Goal: Information Seeking & Learning: Learn about a topic

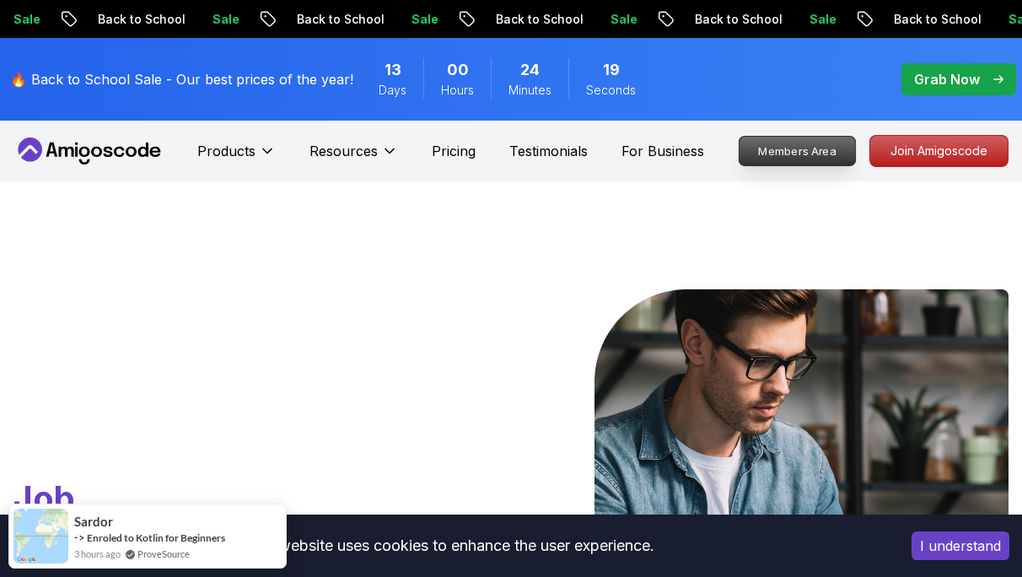
click at [797, 160] on p "Members Area" at bounding box center [797, 151] width 116 height 29
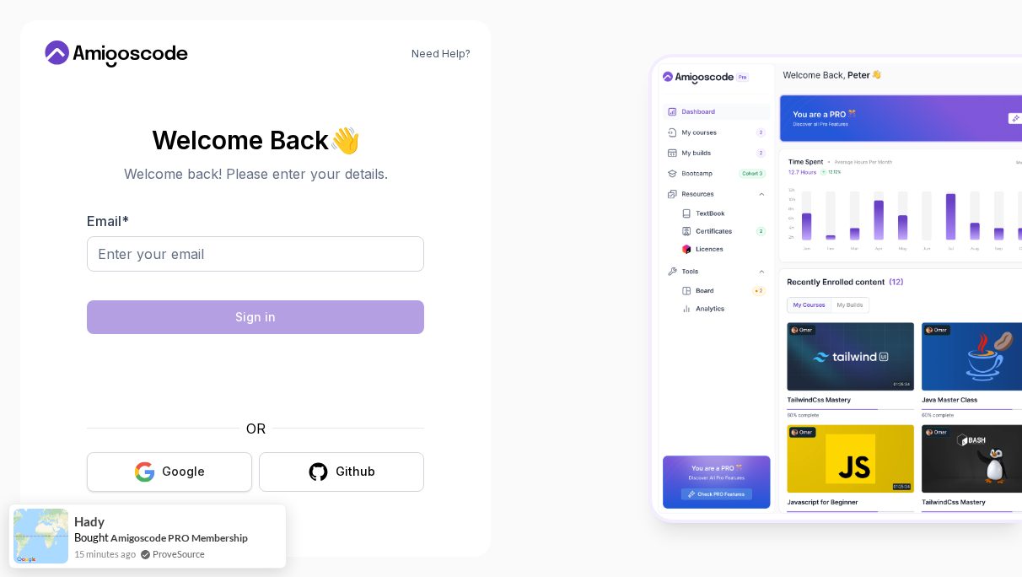
click at [179, 477] on div "Google" at bounding box center [183, 471] width 43 height 17
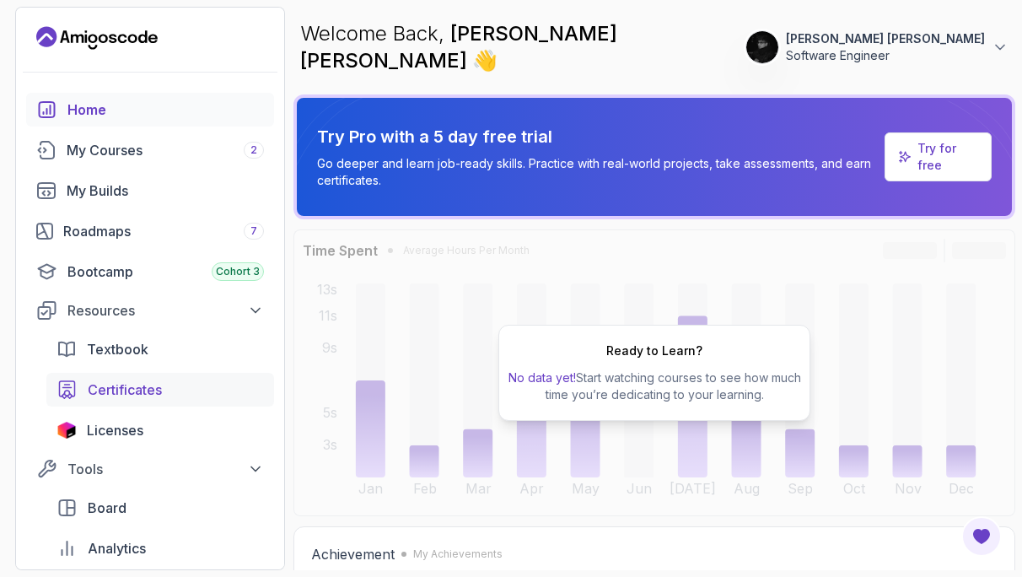
click at [138, 395] on span "Certificates" at bounding box center [125, 389] width 74 height 20
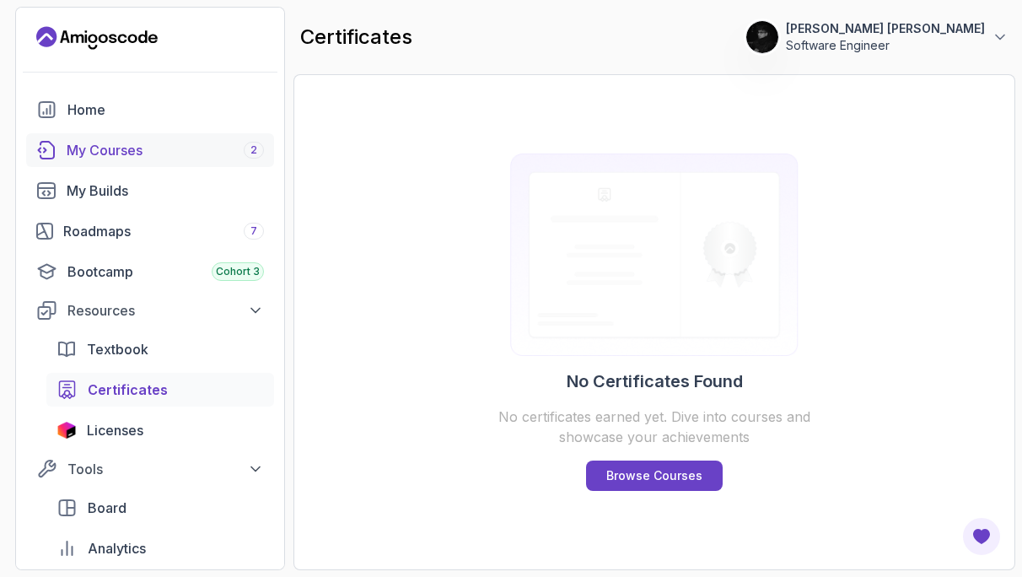
click at [143, 152] on div "My Courses 2" at bounding box center [165, 150] width 197 height 20
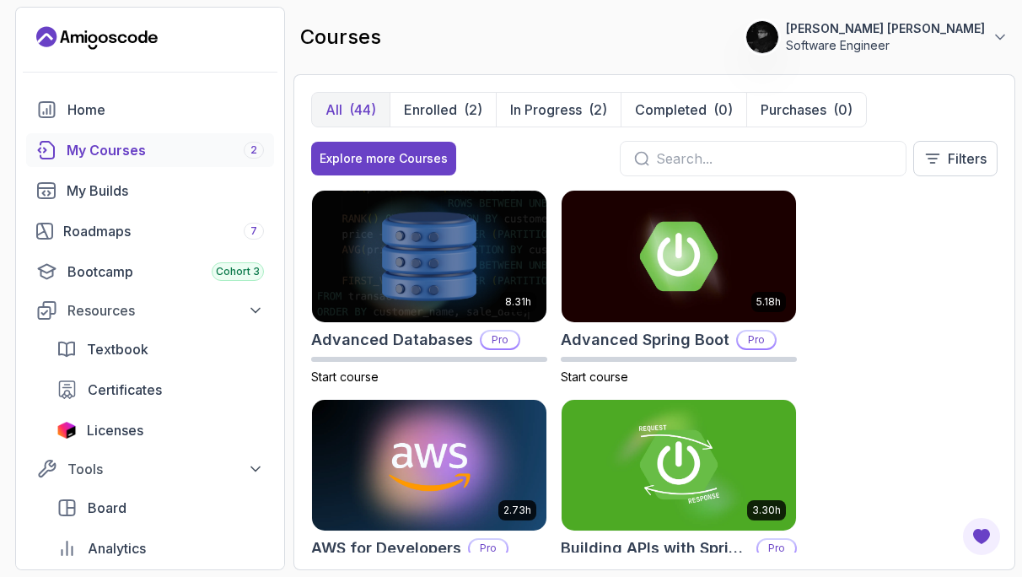
click at [117, 39] on icon "Landing page" at bounding box center [96, 37] width 121 height 27
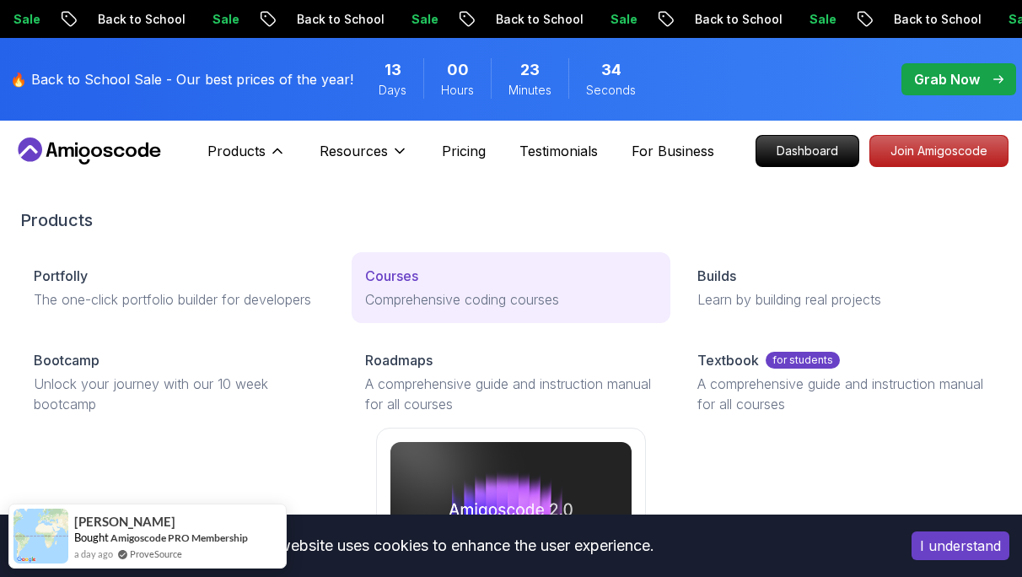
click at [381, 291] on p "Comprehensive coding courses" at bounding box center [510, 299] width 291 height 20
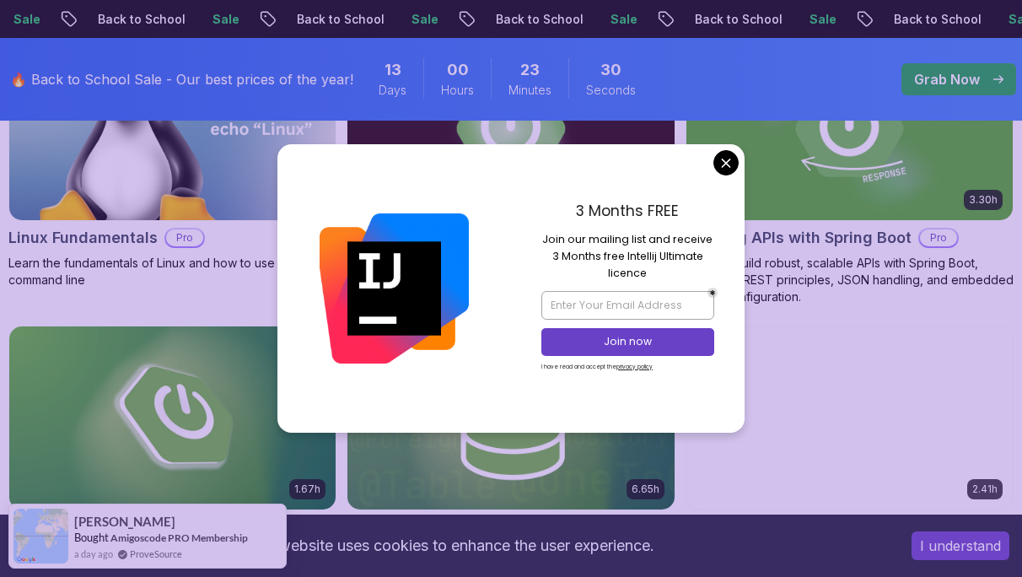
scroll to position [660, 0]
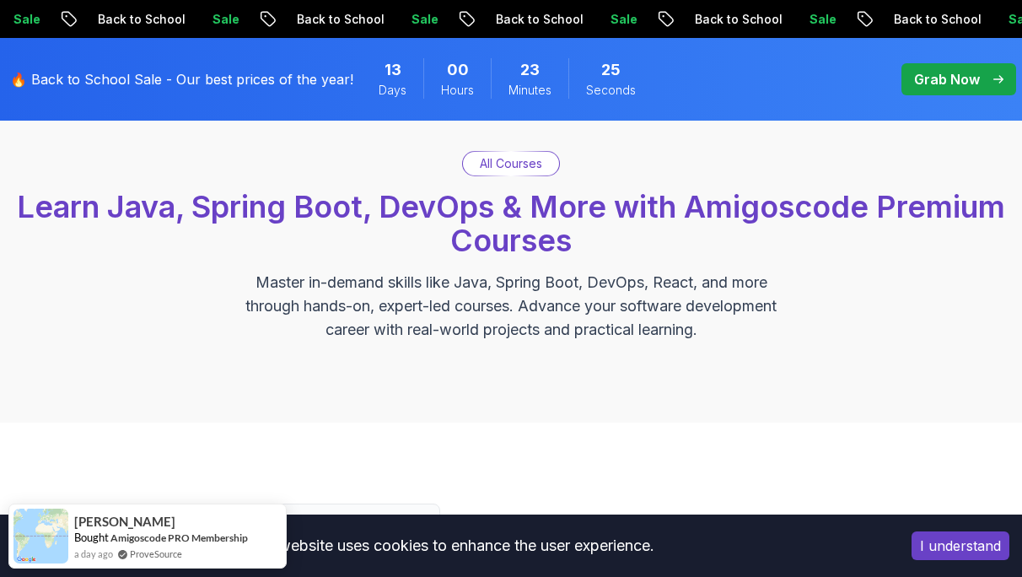
scroll to position [397, 0]
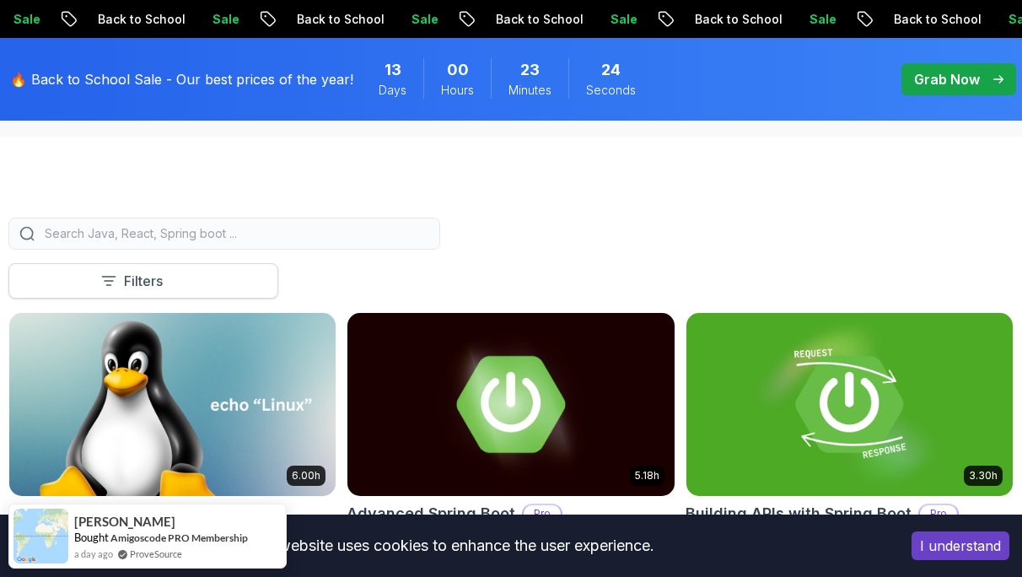
click at [186, 289] on span at bounding box center [177, 280] width 17 height 17
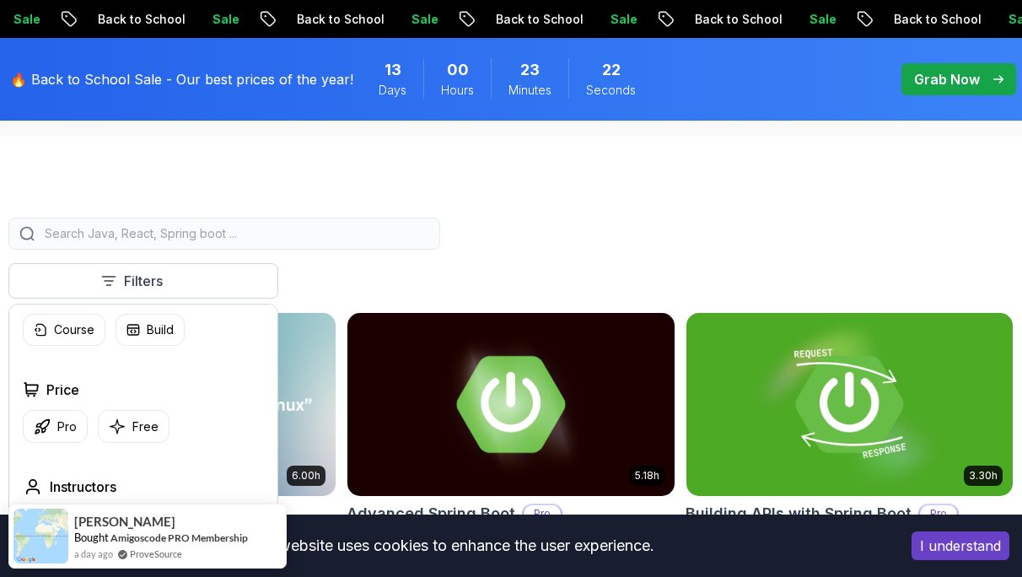
scroll to position [28, 0]
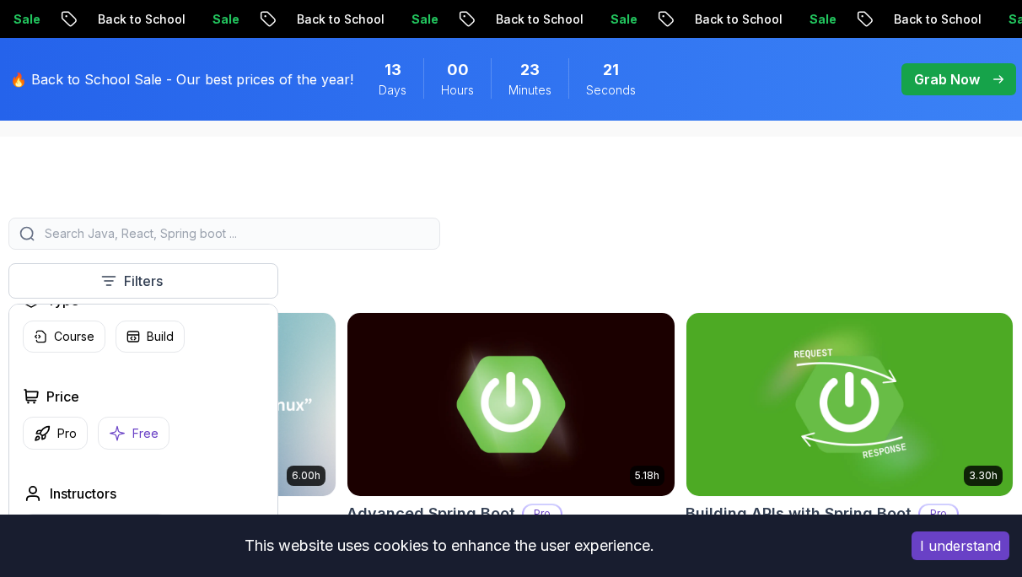
click at [138, 442] on p "Free" at bounding box center [145, 433] width 26 height 17
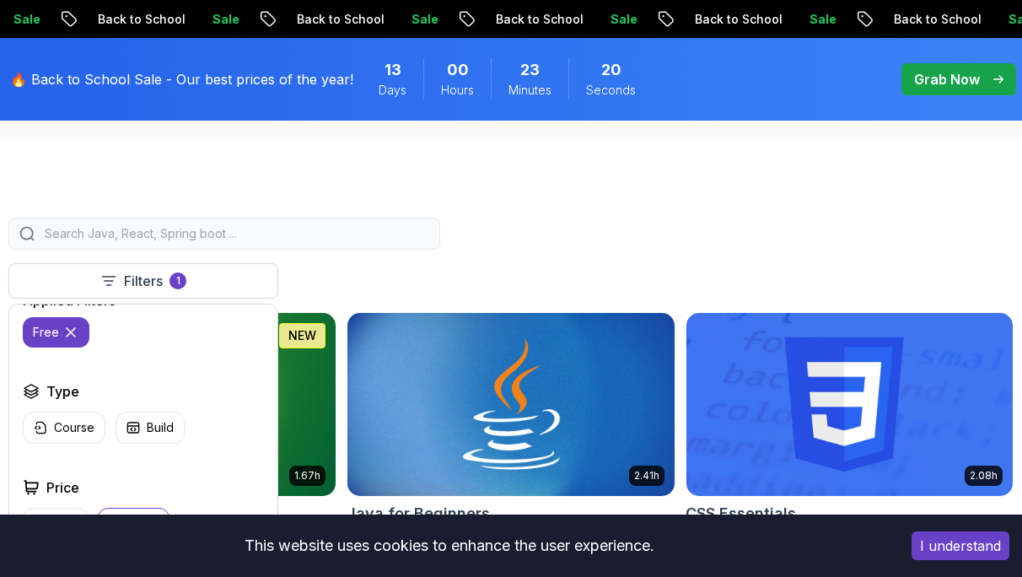
click at [444, 239] on div at bounding box center [510, 234] width 1005 height 32
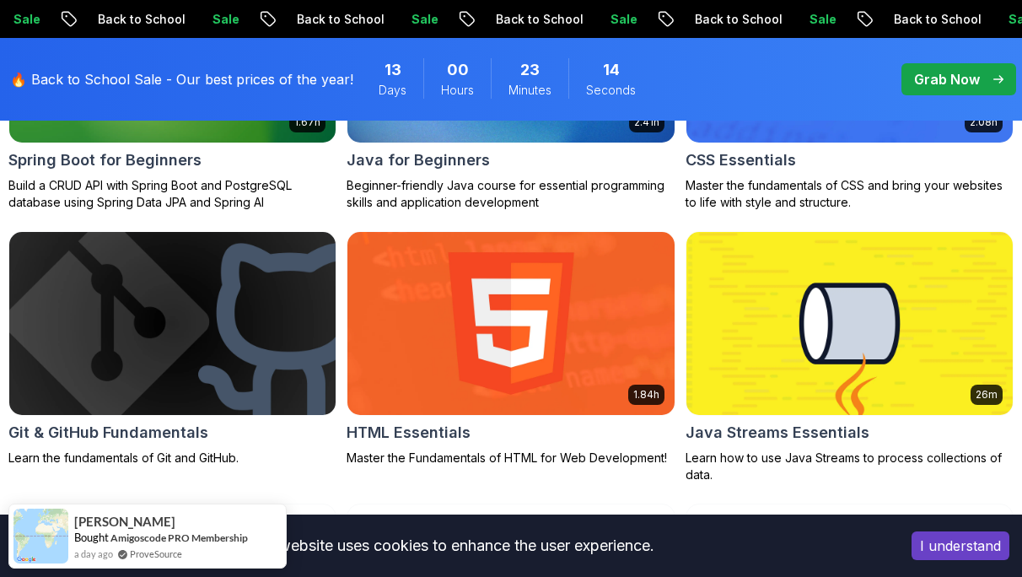
scroll to position [762, 0]
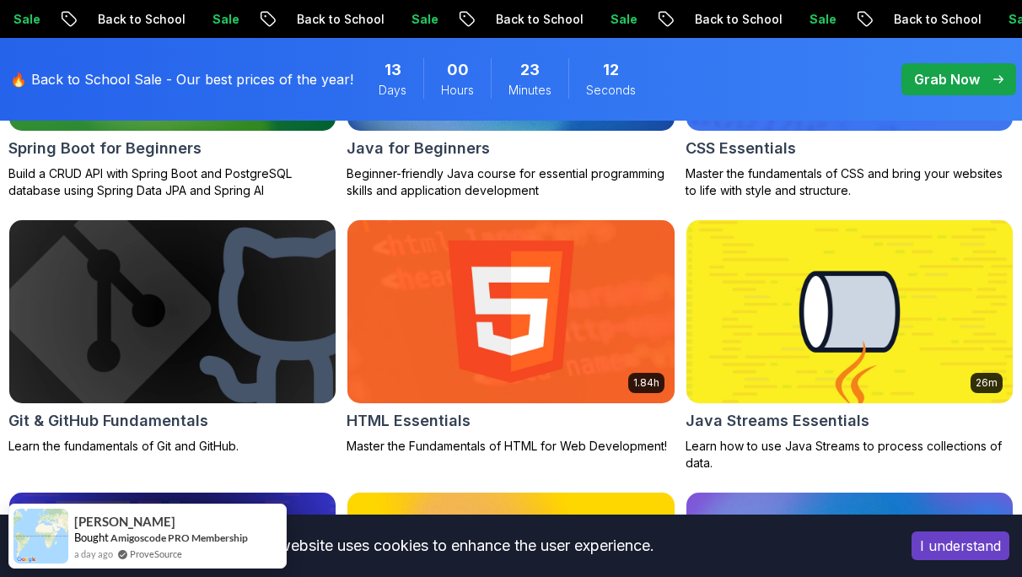
click at [191, 298] on img at bounding box center [172, 312] width 343 height 192
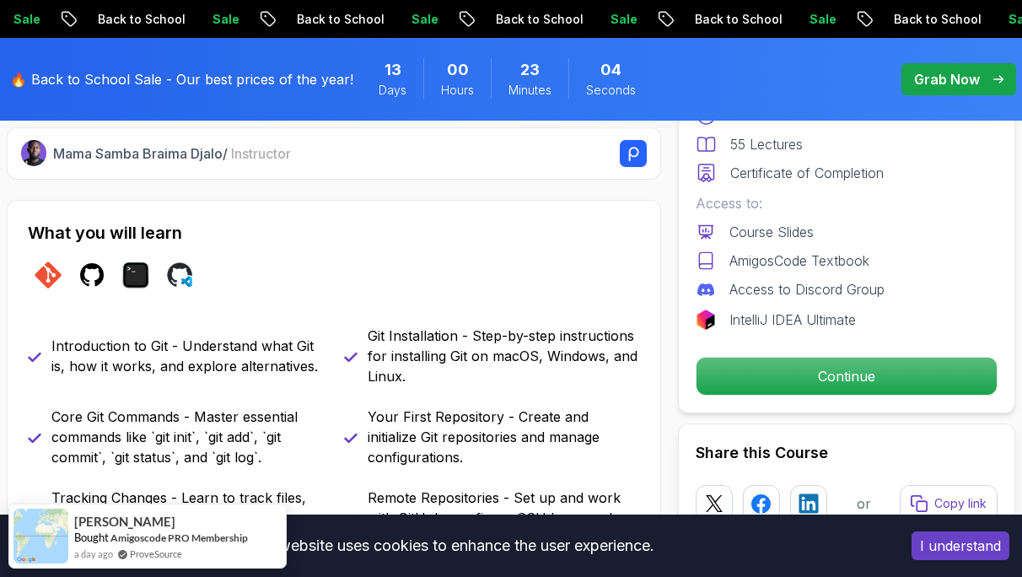
scroll to position [561, 0]
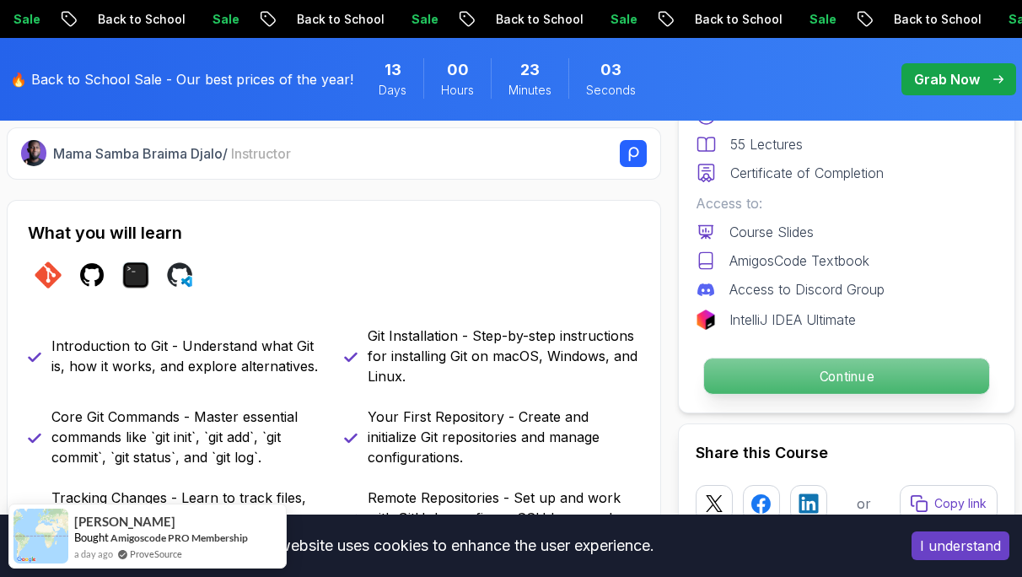
click at [759, 375] on p "Continue" at bounding box center [846, 375] width 285 height 35
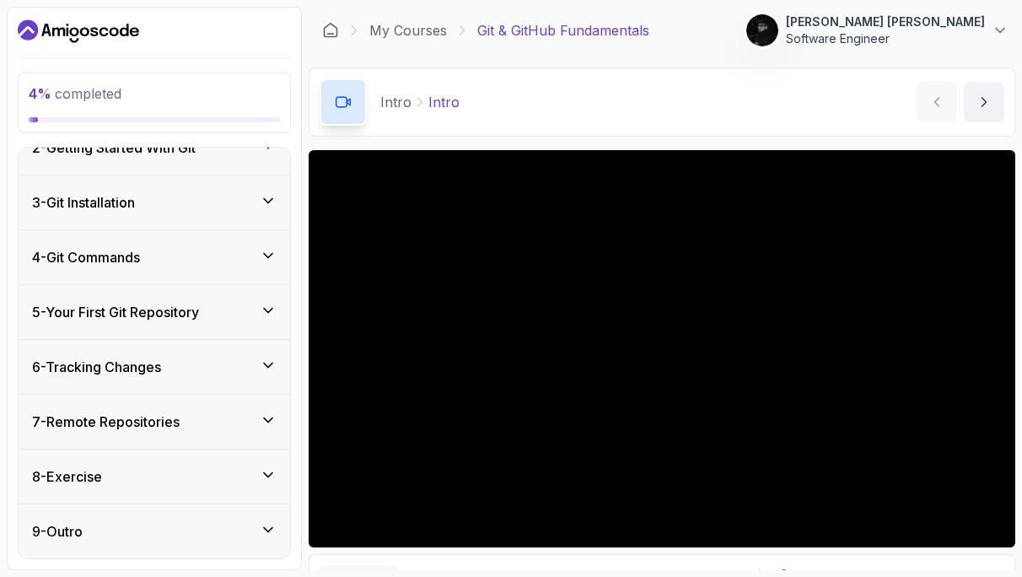
click at [176, 547] on div "9 - Outro" at bounding box center [155, 531] width 272 height 54
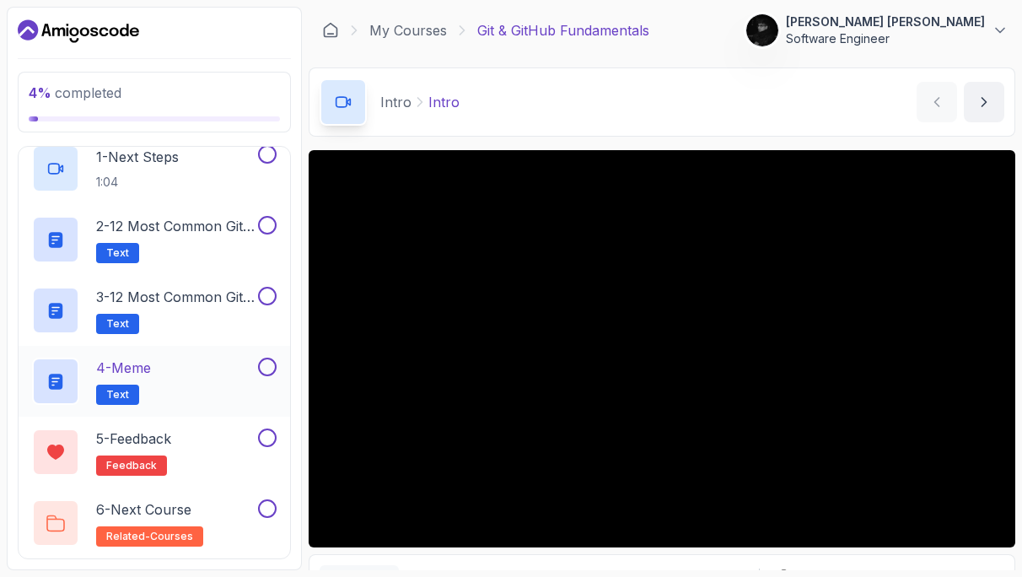
click at [164, 375] on div "4 - Meme Text" at bounding box center [143, 381] width 223 height 47
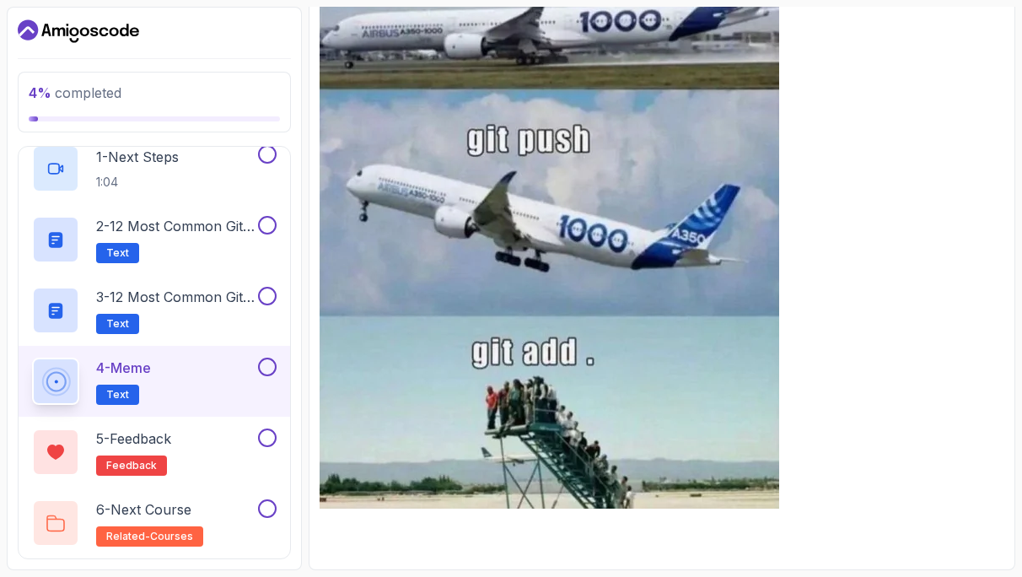
click at [76, 401] on div at bounding box center [56, 382] width 40 height 40
click at [146, 521] on h2 "6 - Next Course related-courses" at bounding box center [149, 522] width 107 height 47
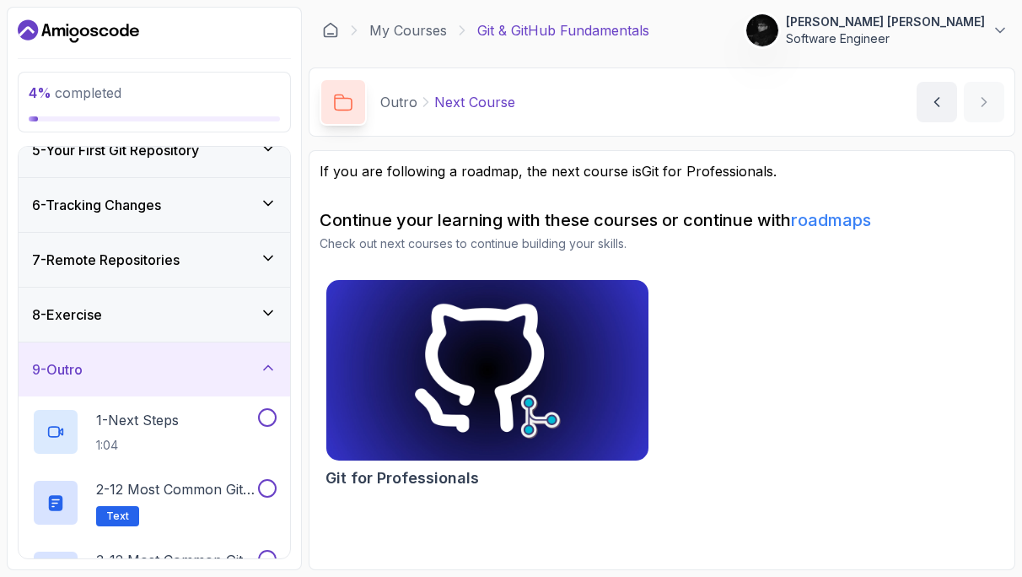
scroll to position [286, 0]
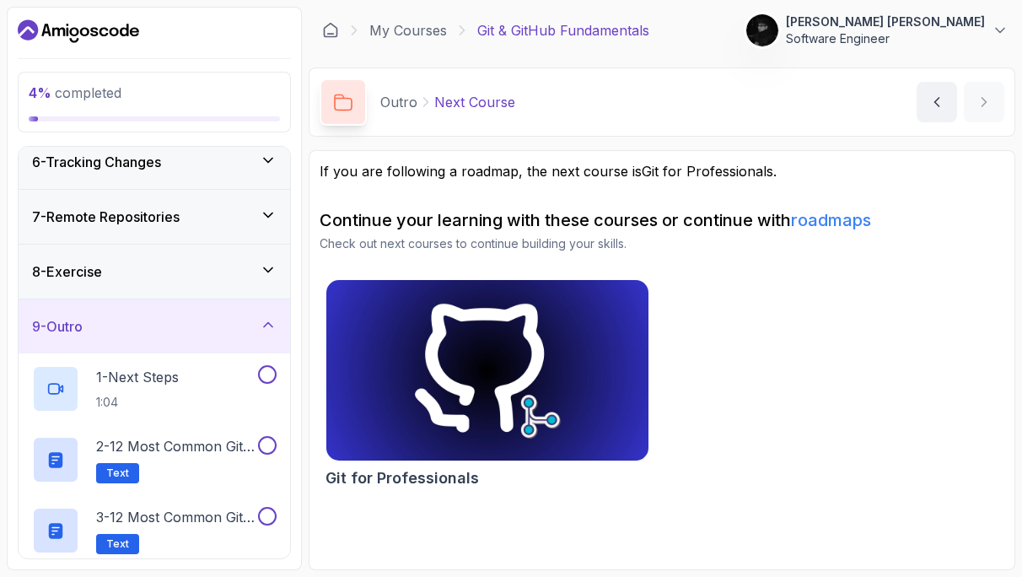
click at [268, 328] on icon at bounding box center [268, 324] width 17 height 17
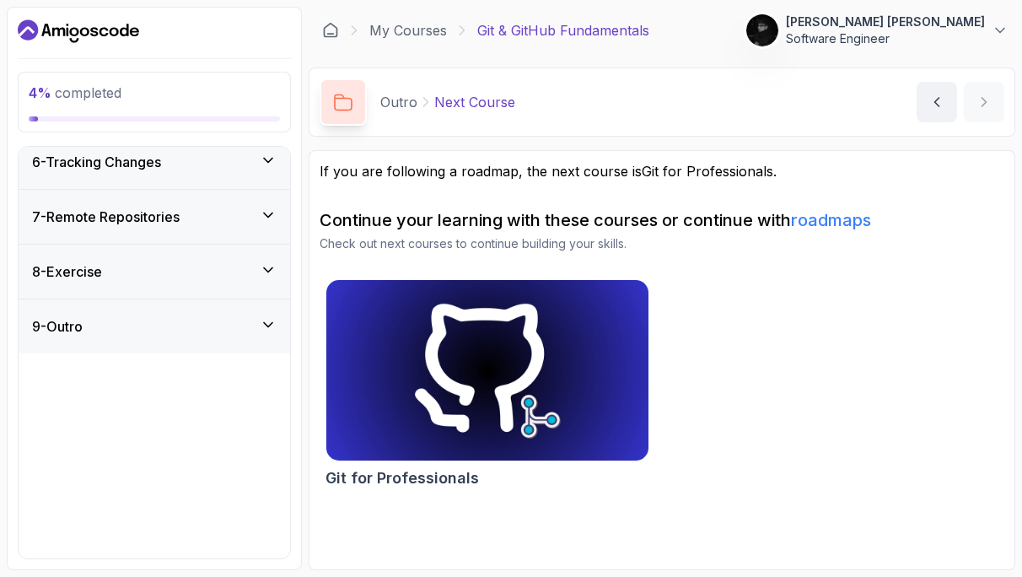
scroll to position [82, 0]
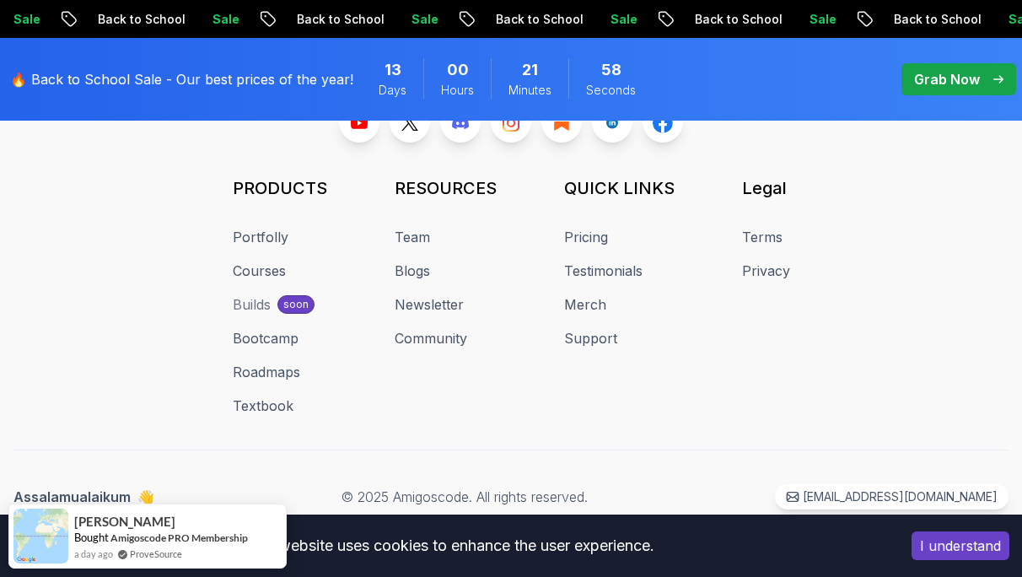
scroll to position [1251, 0]
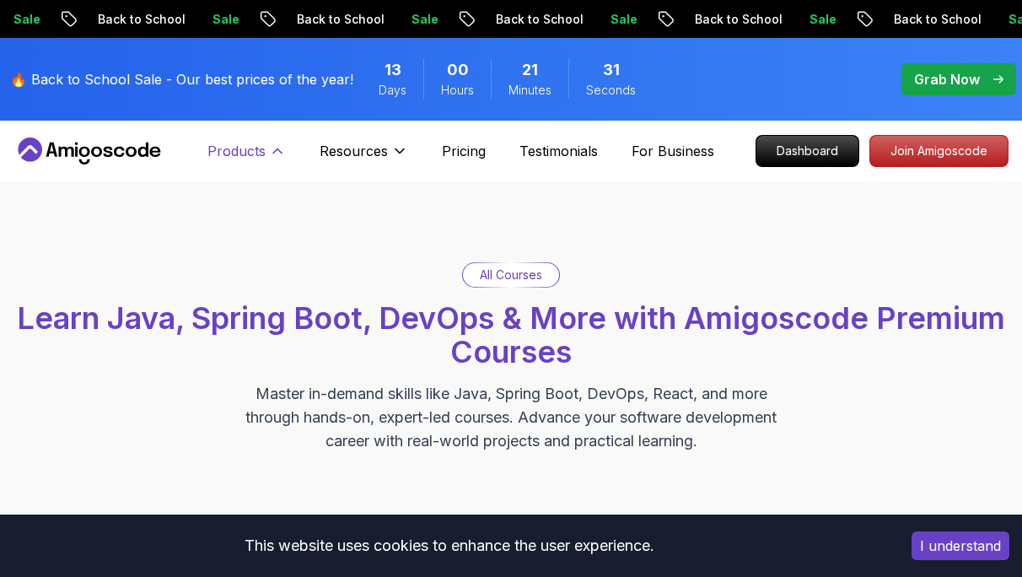
click at [266, 157] on p "Products" at bounding box center [236, 151] width 58 height 20
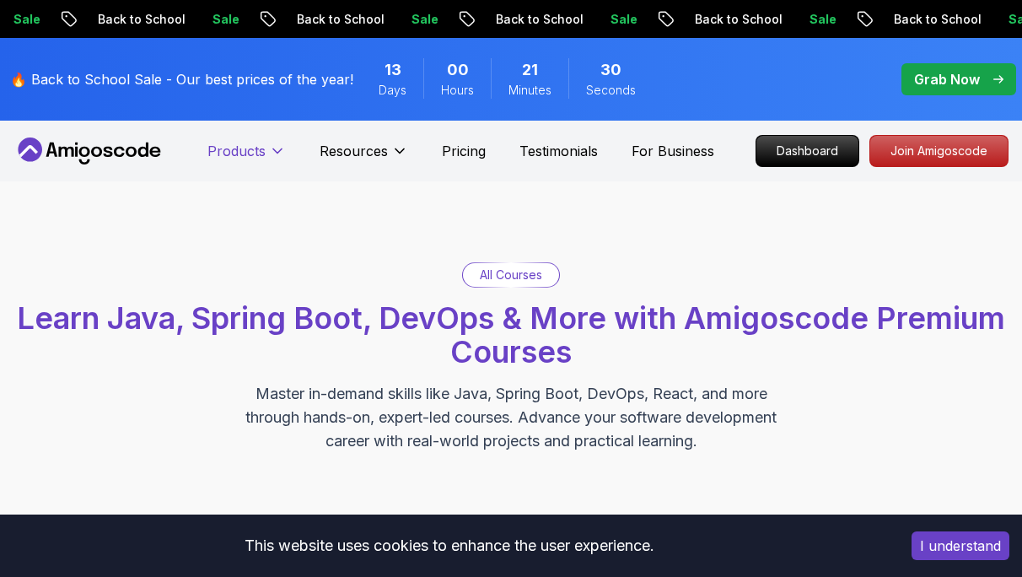
click at [266, 157] on p "Products" at bounding box center [236, 151] width 58 height 20
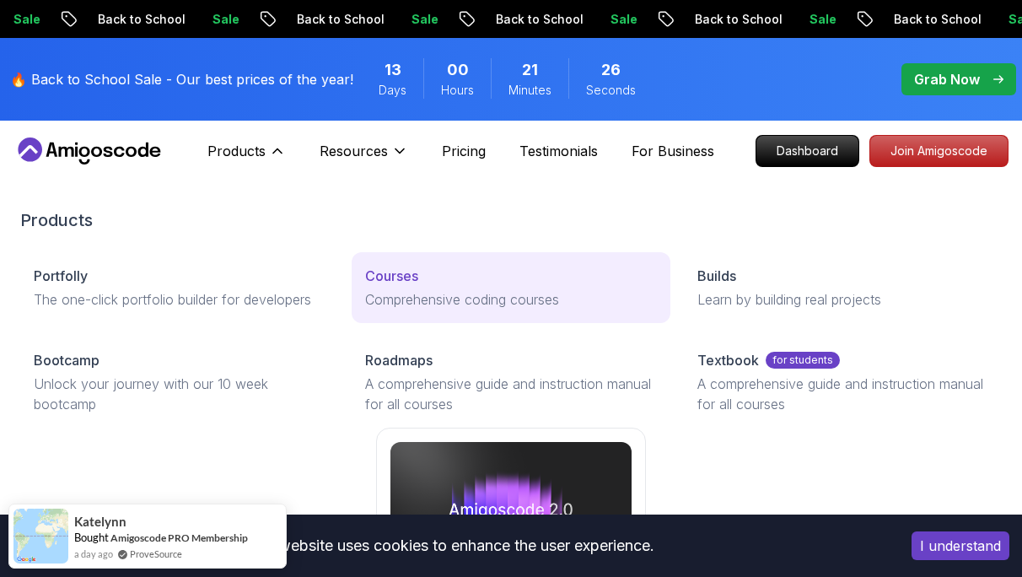
click at [374, 302] on p "Comprehensive coding courses" at bounding box center [510, 299] width 291 height 20
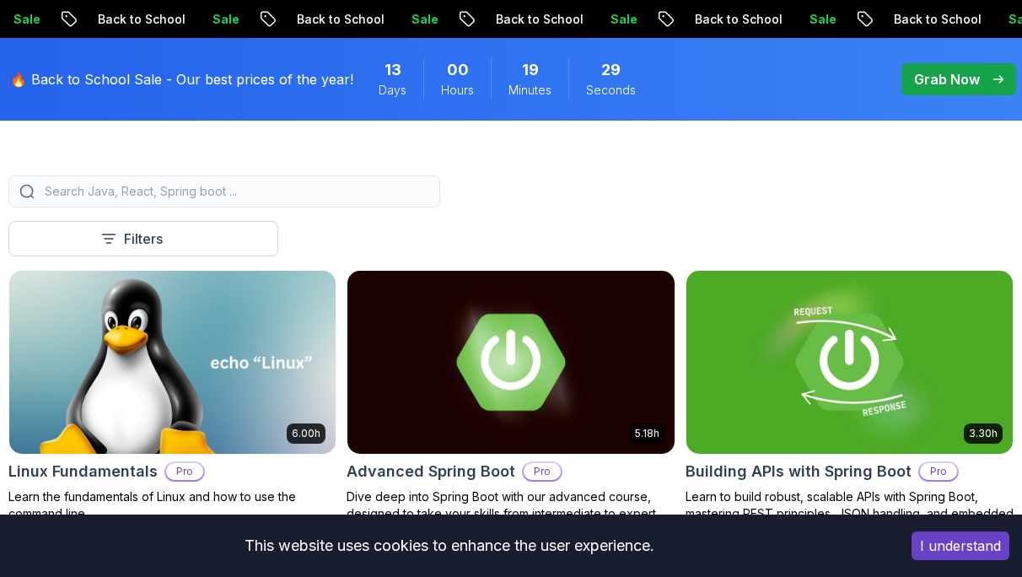
scroll to position [439, 0]
click at [146, 249] on p "Filters" at bounding box center [143, 239] width 39 height 20
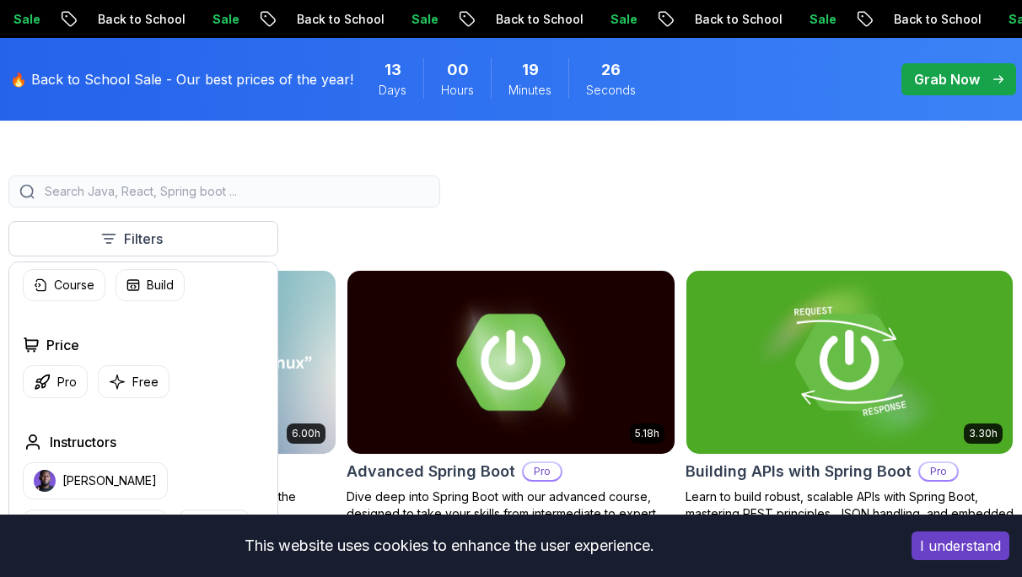
scroll to position [46, 0]
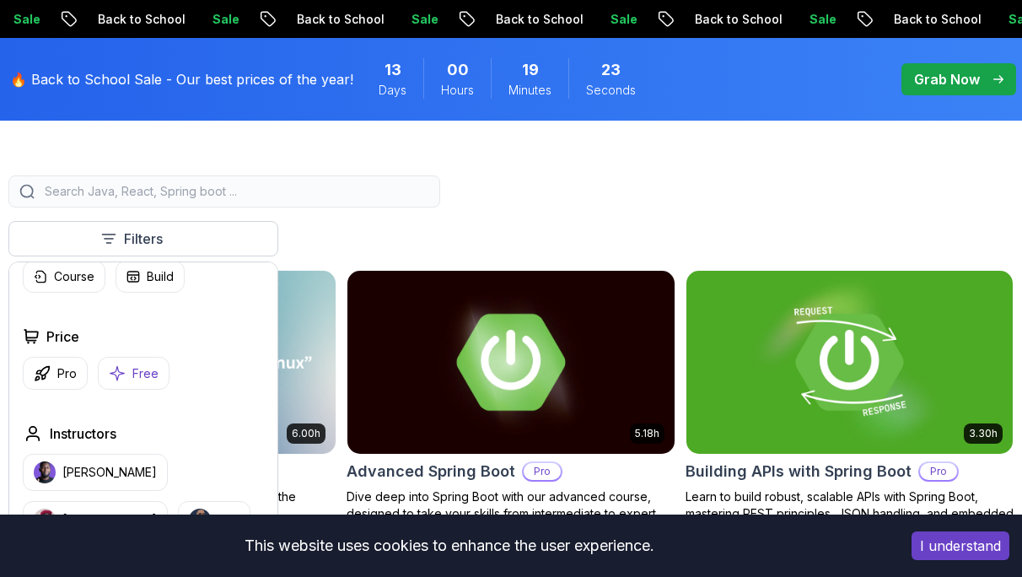
click at [137, 382] on p "Free" at bounding box center [145, 373] width 26 height 17
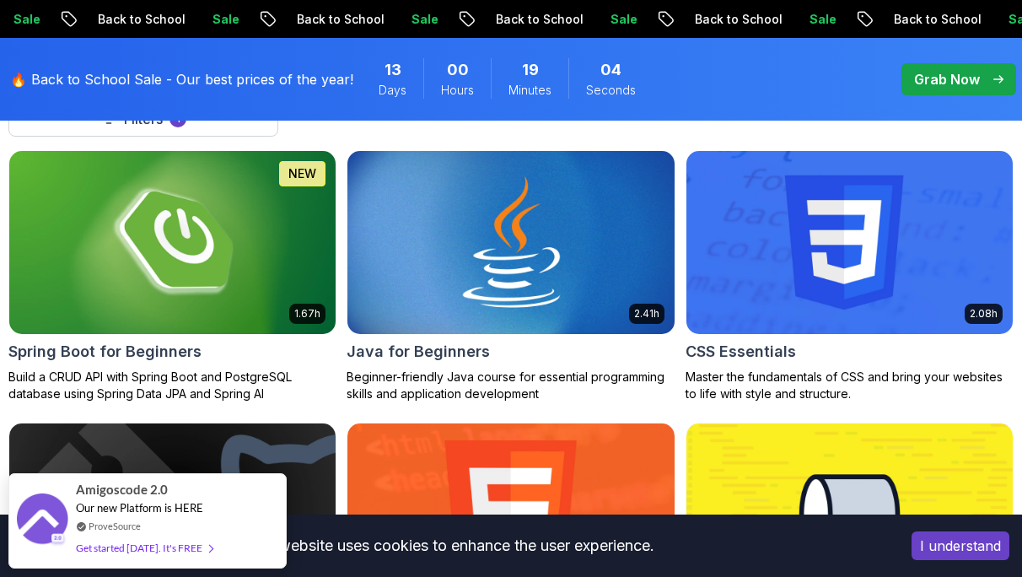
scroll to position [560, 0]
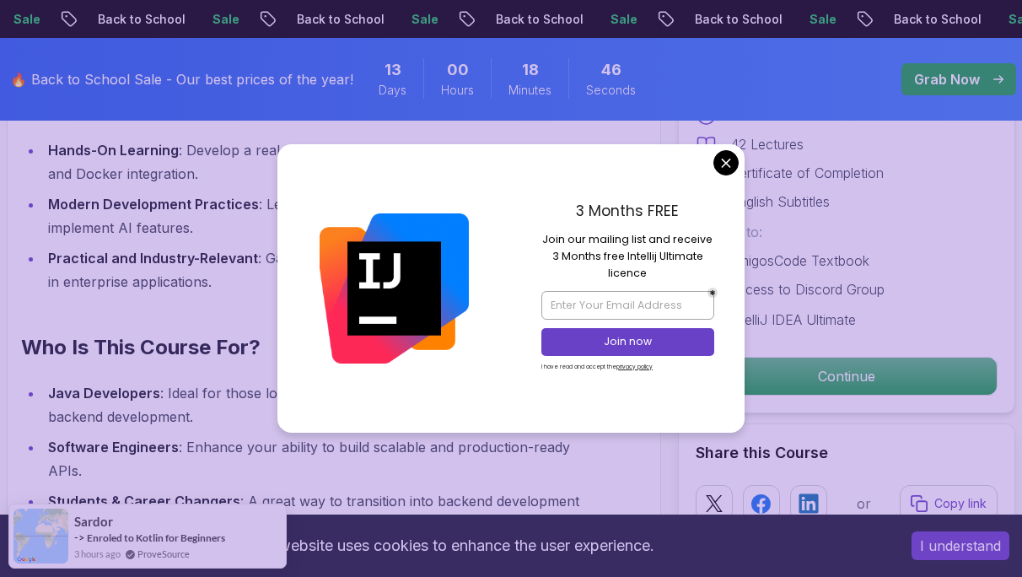
scroll to position [1295, 0]
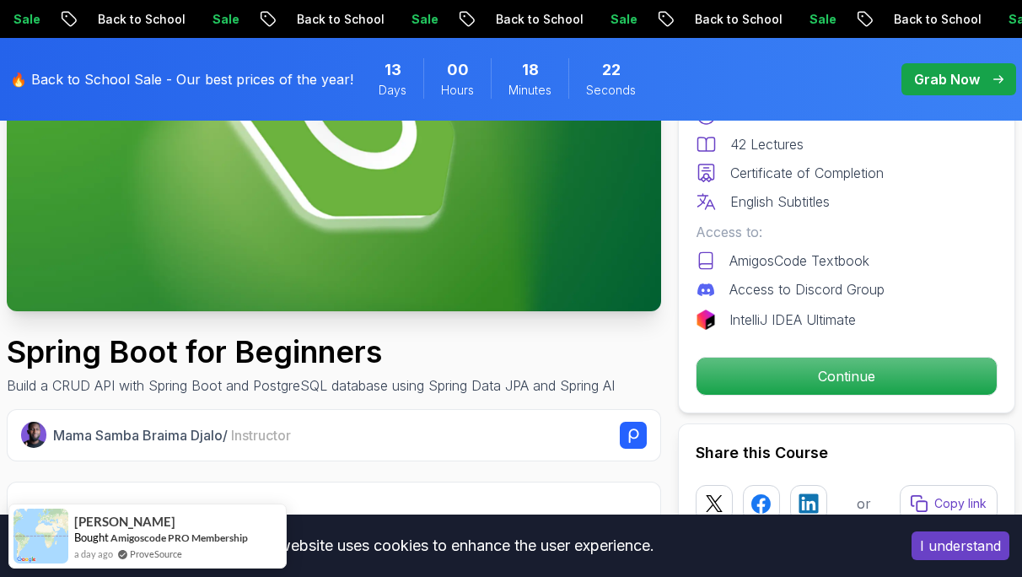
scroll to position [280, 0]
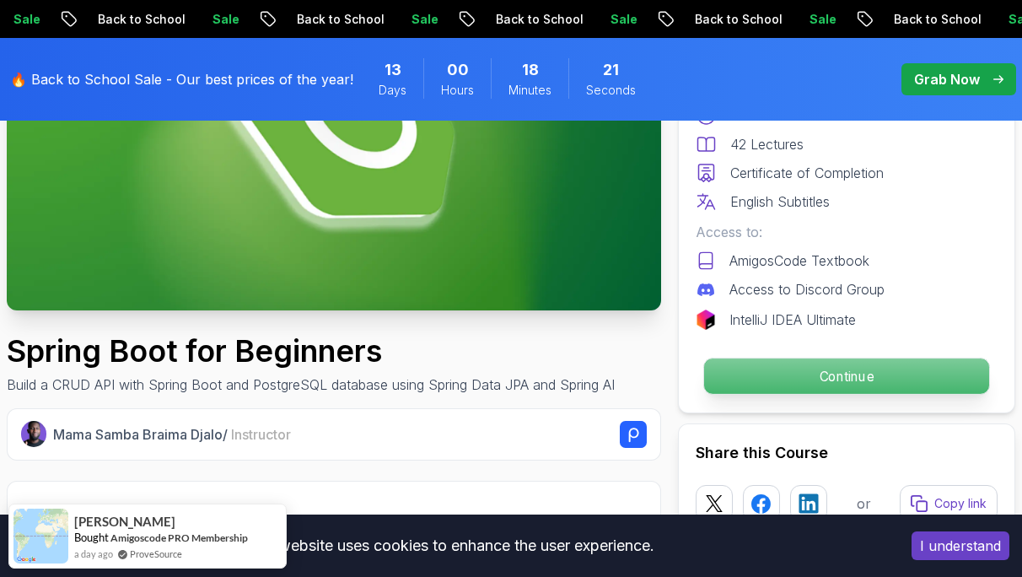
click at [742, 370] on p "Continue" at bounding box center [846, 375] width 285 height 35
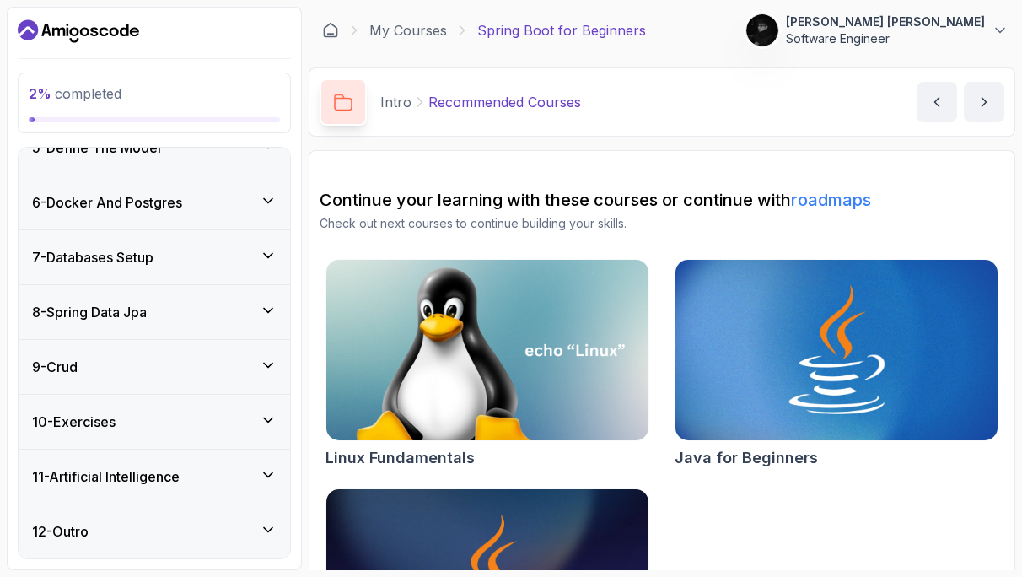
click at [219, 484] on div "11 - Artificial Intelligence" at bounding box center [154, 476] width 245 height 20
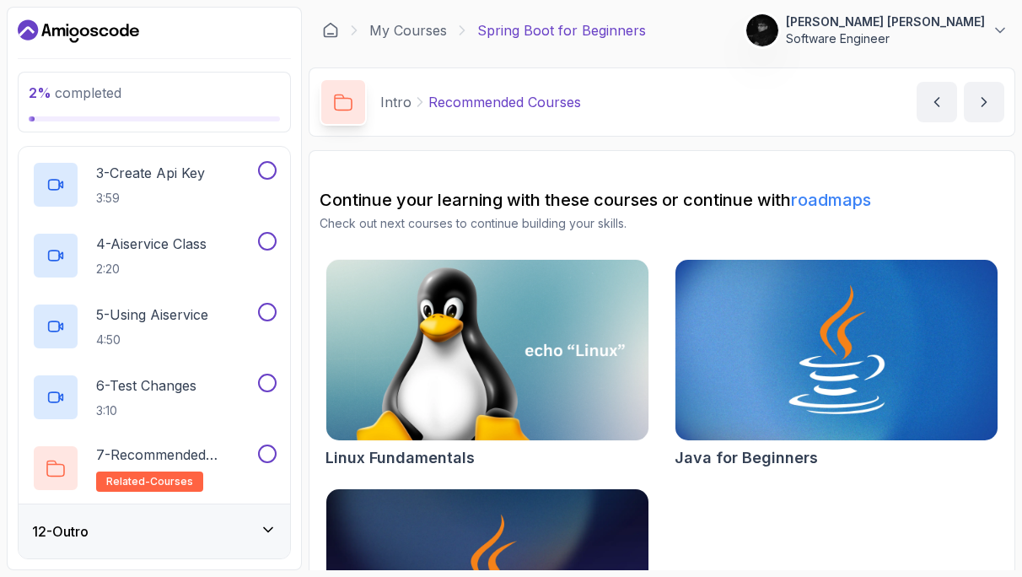
click at [223, 524] on div "12 - Outro" at bounding box center [154, 531] width 245 height 20
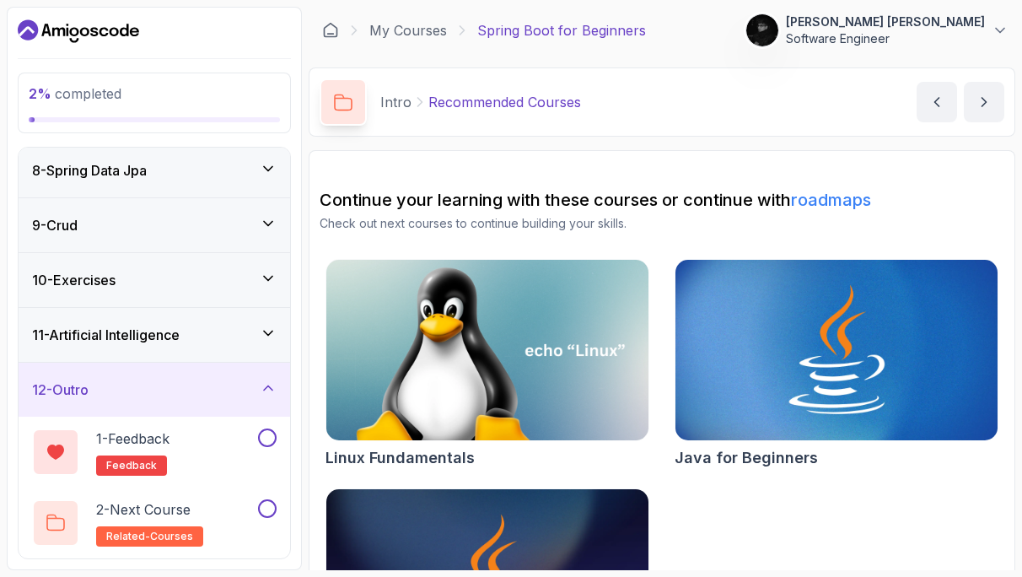
scroll to position [388, 0]
click at [270, 386] on icon at bounding box center [268, 387] width 8 height 4
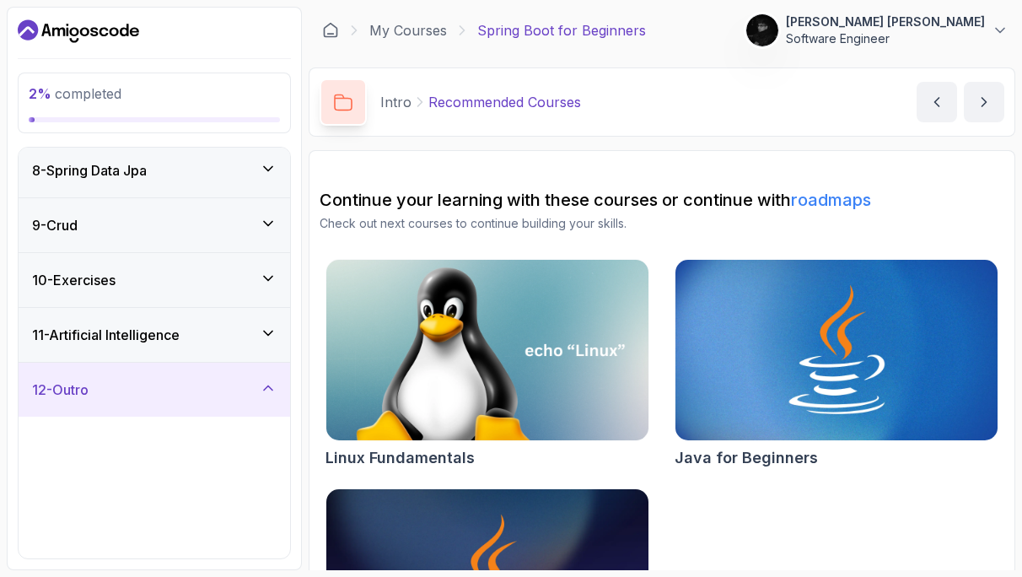
scroll to position [246, 0]
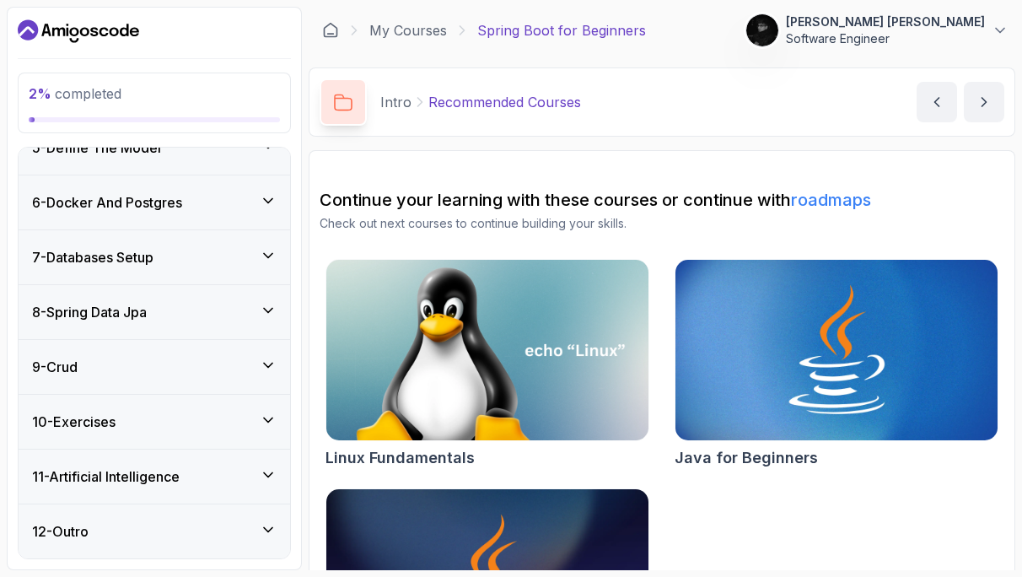
click at [257, 195] on div "6 - Docker And Postgres" at bounding box center [154, 202] width 245 height 20
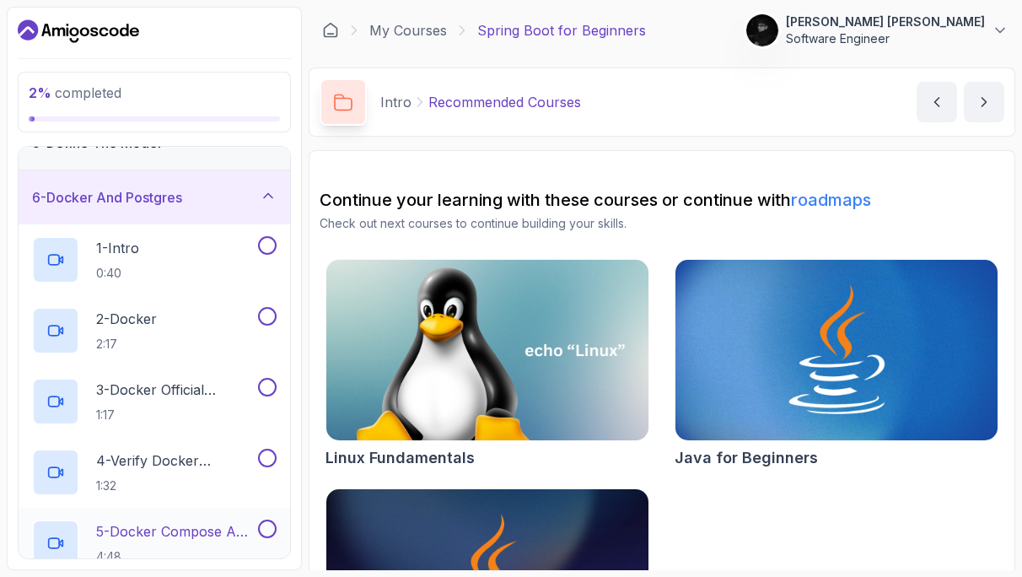
scroll to position [192, 0]
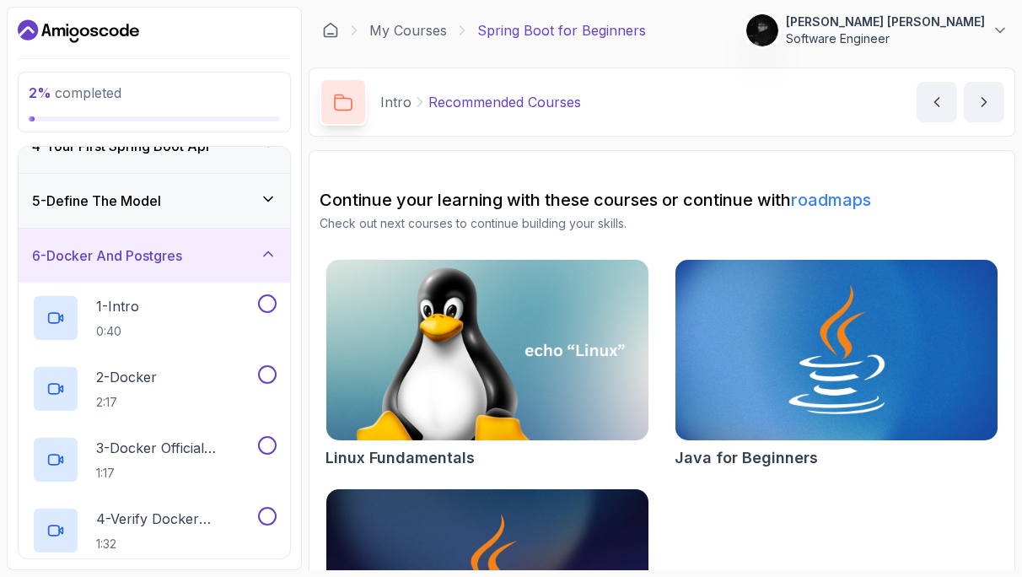
click at [225, 259] on div "6 - Docker And Postgres" at bounding box center [154, 255] width 245 height 20
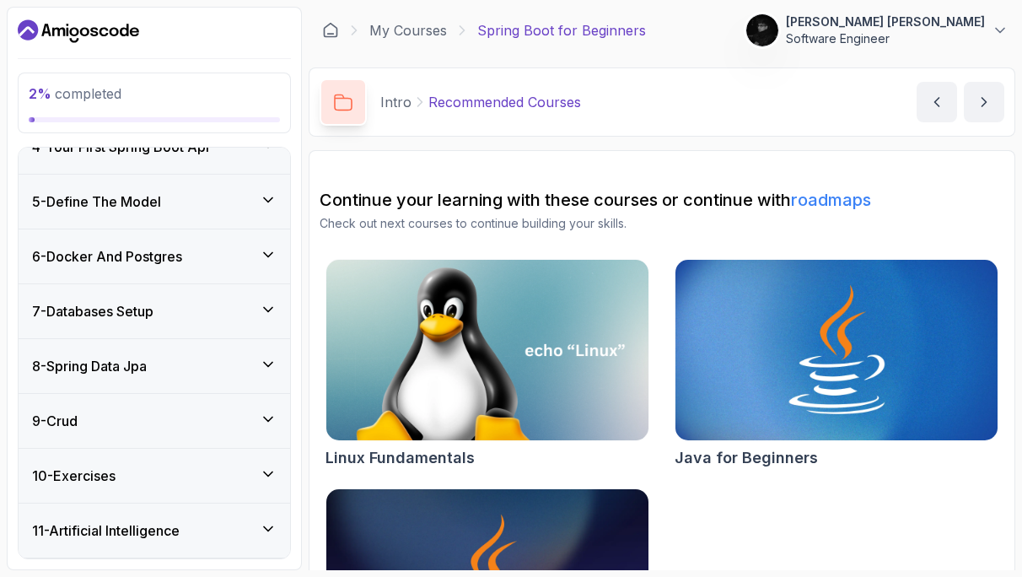
click at [236, 309] on div "7 - Databases Setup" at bounding box center [154, 311] width 245 height 20
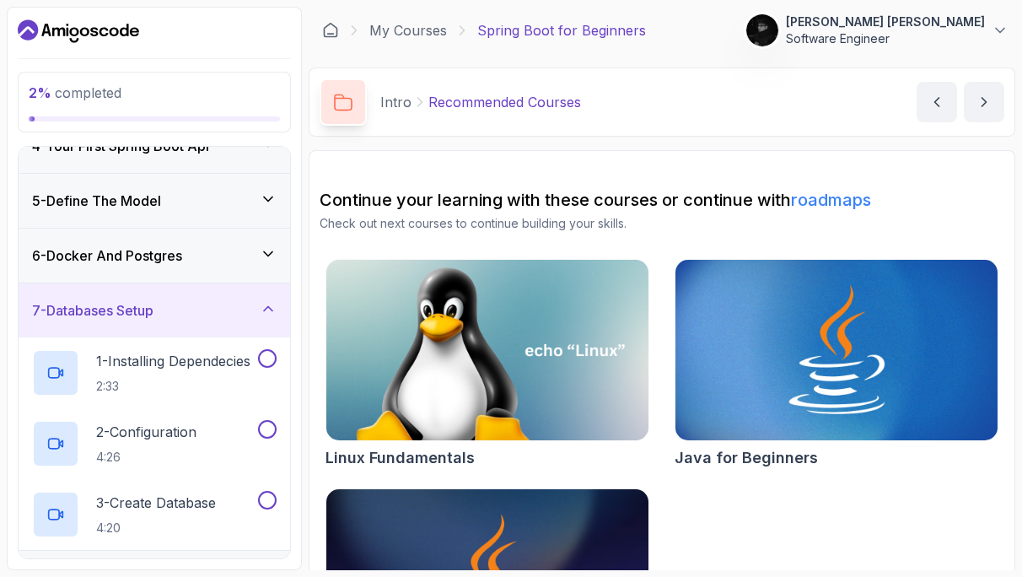
click at [236, 309] on div "7 - Databases Setup" at bounding box center [154, 310] width 245 height 20
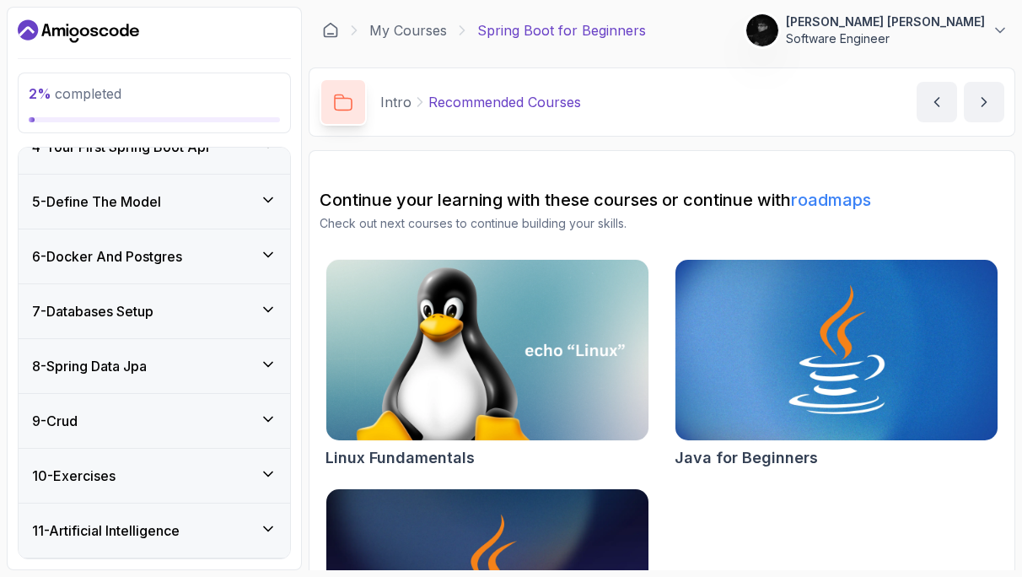
click at [236, 309] on div "7 - Databases Setup" at bounding box center [154, 311] width 245 height 20
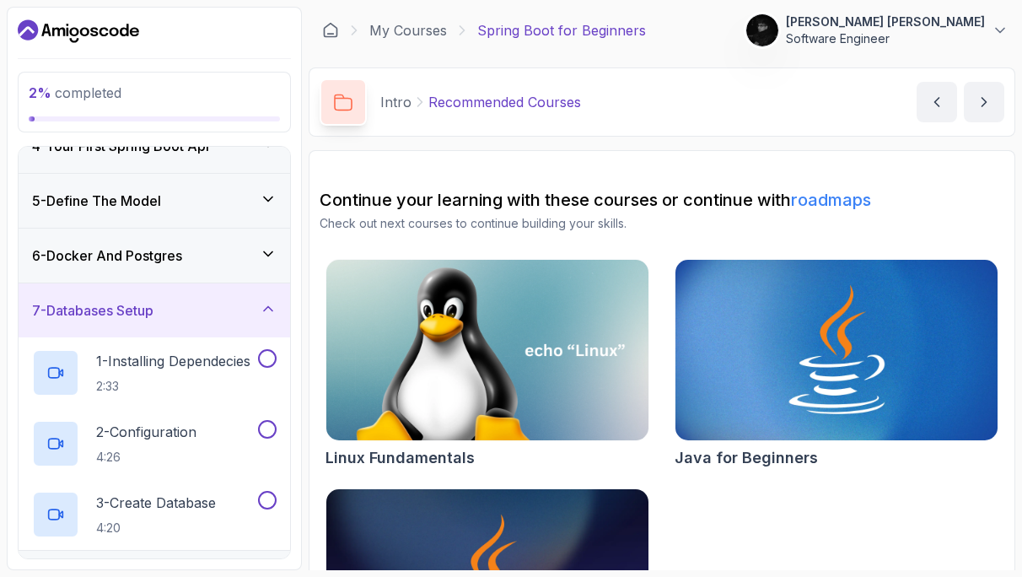
click at [236, 309] on div "7 - Databases Setup" at bounding box center [154, 310] width 245 height 20
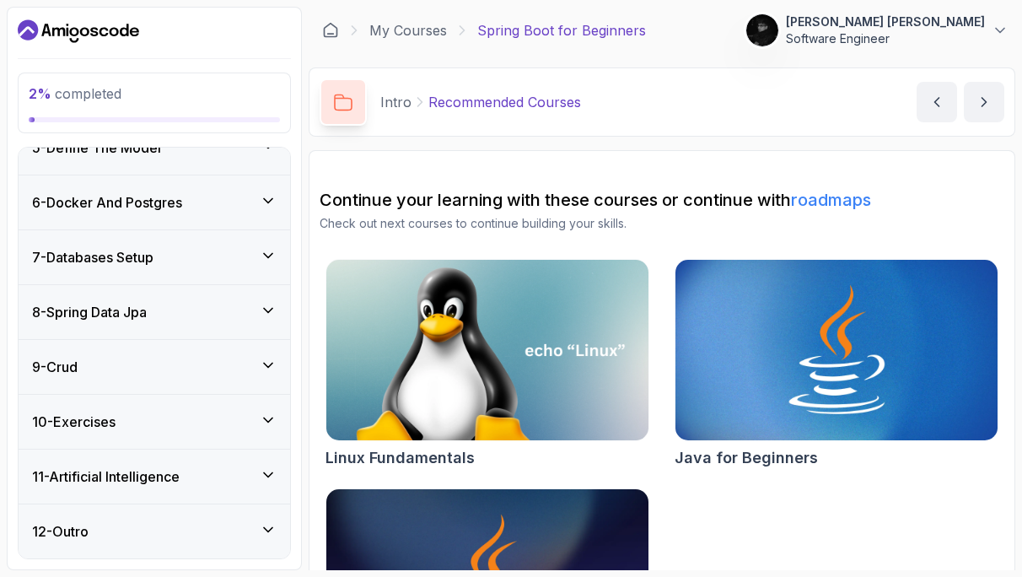
scroll to position [246, 0]
click at [150, 368] on div "9 - Crud" at bounding box center [154, 367] width 245 height 20
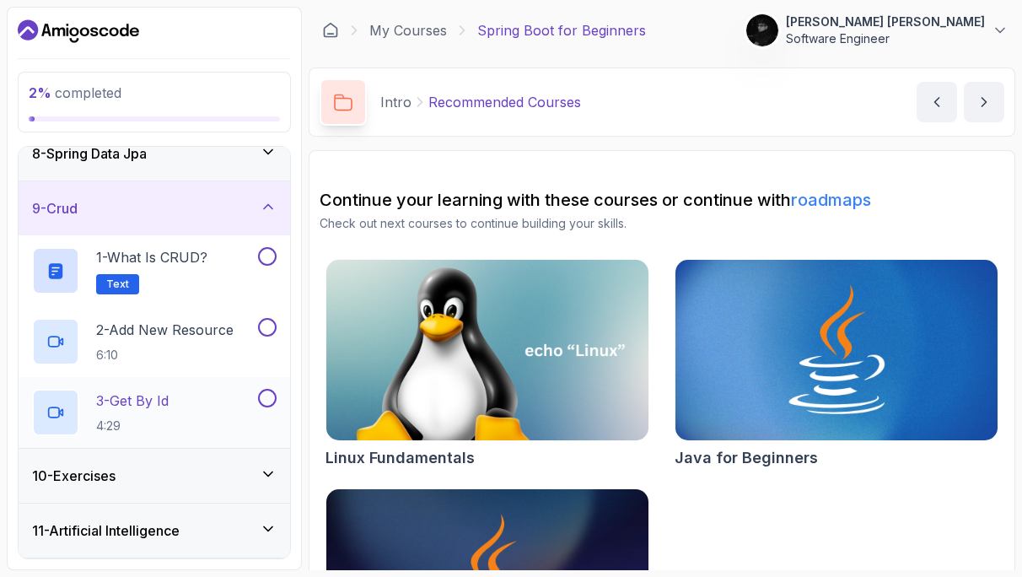
scroll to position [401, 0]
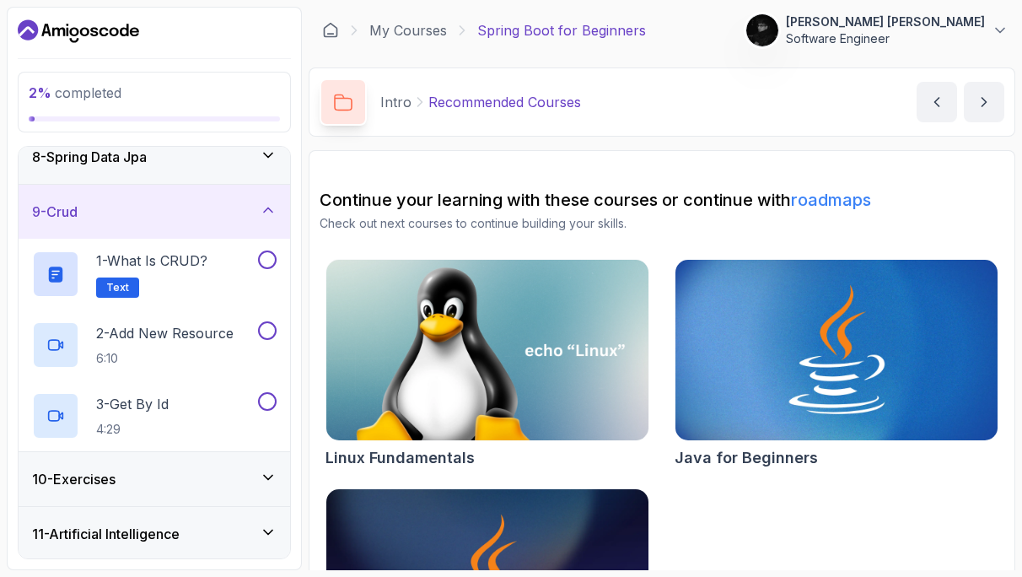
click at [124, 208] on div "9 - Crud" at bounding box center [154, 212] width 245 height 20
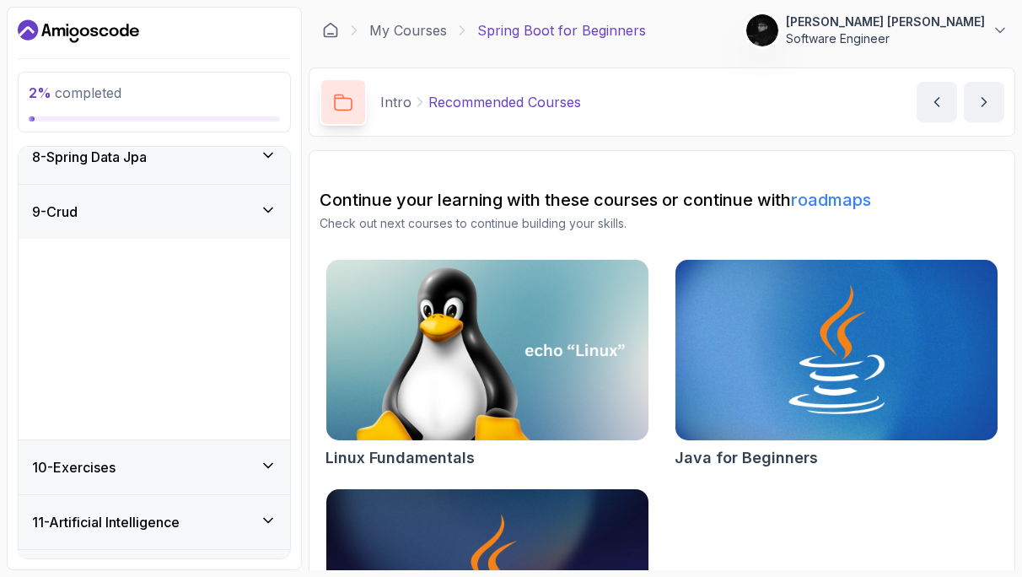
scroll to position [246, 0]
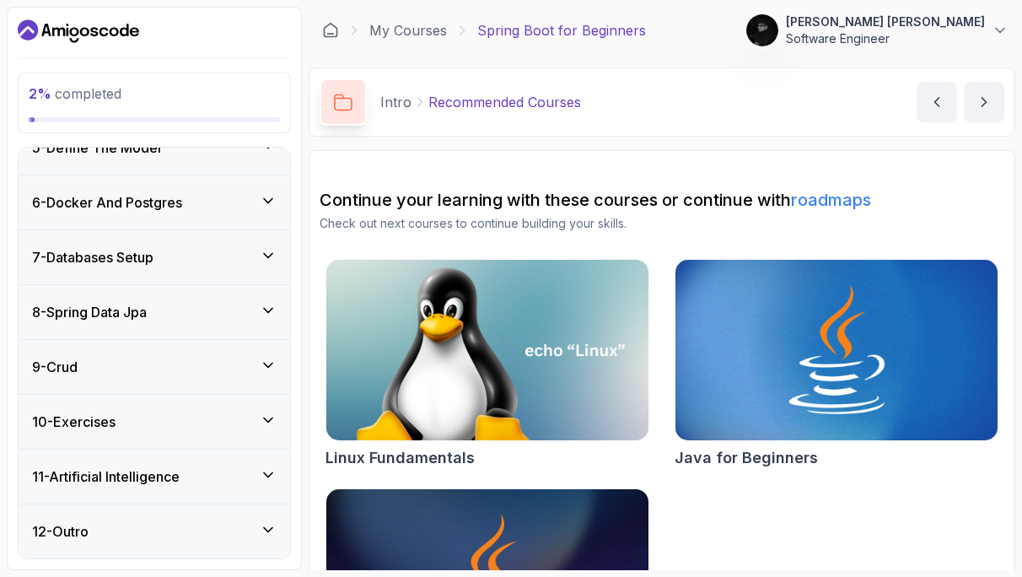
click at [184, 408] on div "10 - Exercises" at bounding box center [155, 422] width 272 height 54
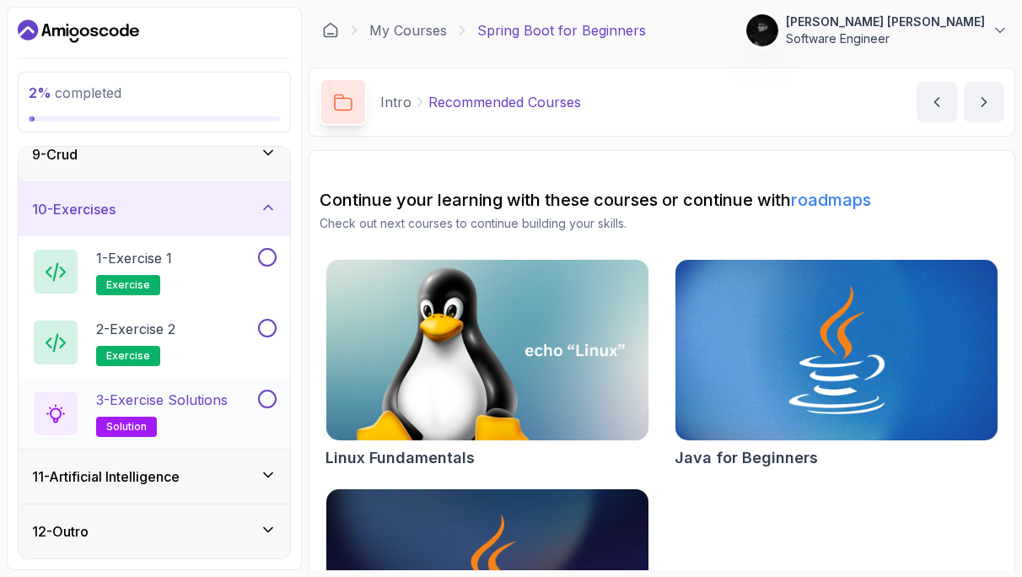
scroll to position [458, 0]
click at [166, 204] on div "10 - Exercises" at bounding box center [154, 209] width 245 height 20
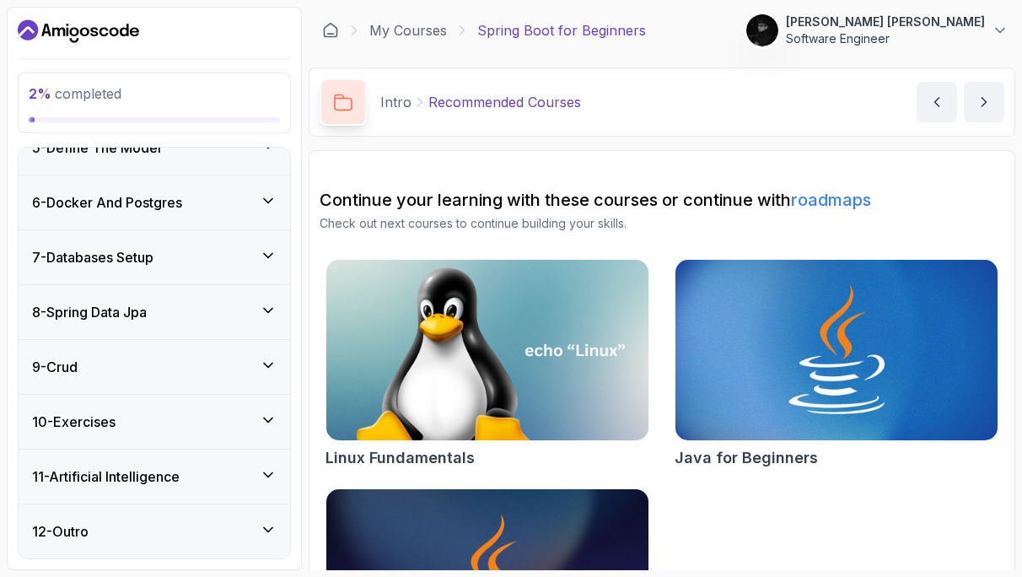
scroll to position [0, 0]
click at [137, 487] on div "11 - Artificial Intelligence" at bounding box center [155, 476] width 272 height 54
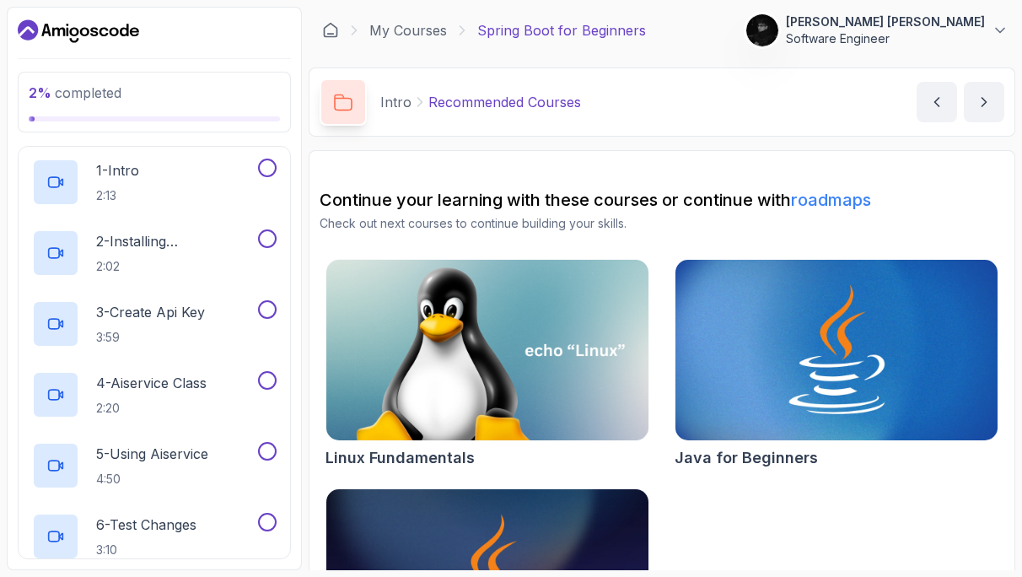
scroll to position [605, 0]
click at [166, 175] on div "1 - Intro 2:13" at bounding box center [143, 179] width 223 height 47
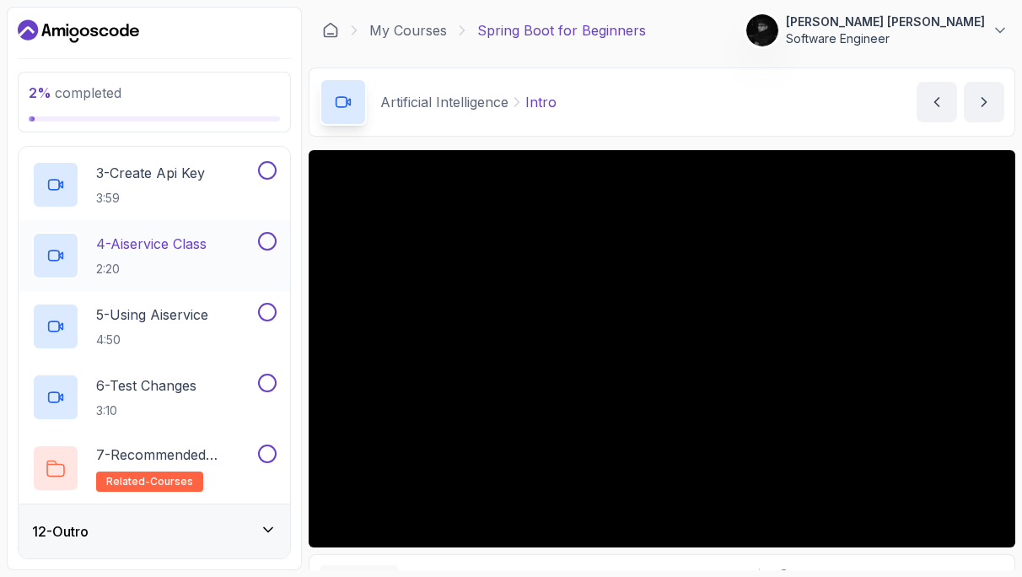
scroll to position [741, 0]
click at [184, 454] on p "7 - Recommended Courses" at bounding box center [175, 454] width 159 height 20
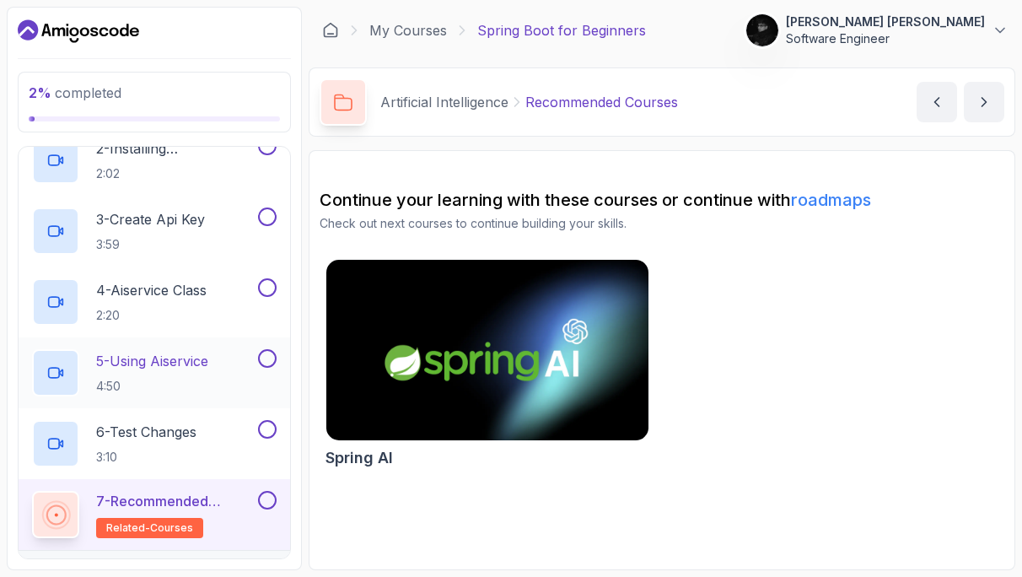
scroll to position [671, 0]
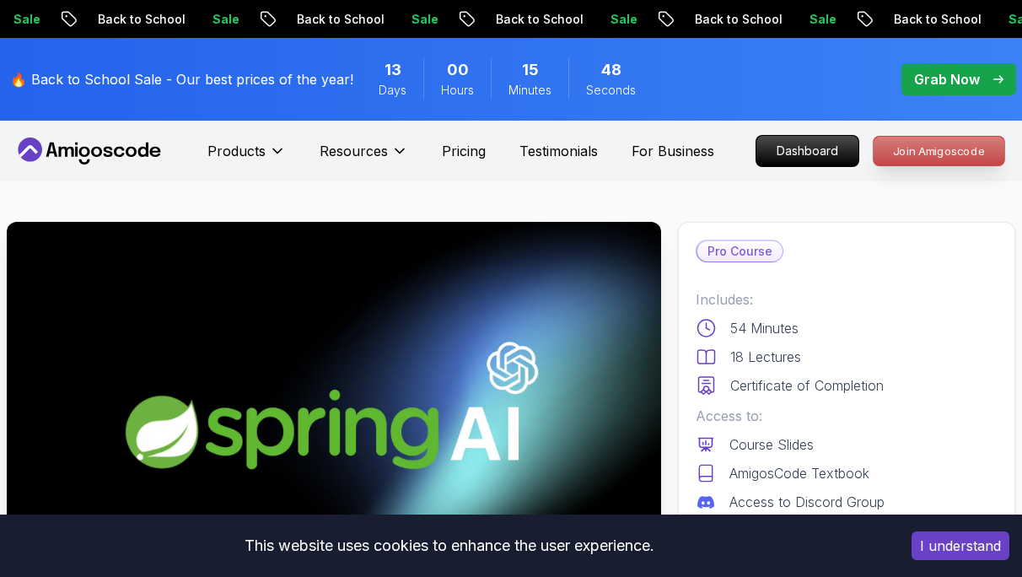
click at [948, 160] on p "Join Amigoscode" at bounding box center [939, 151] width 131 height 29
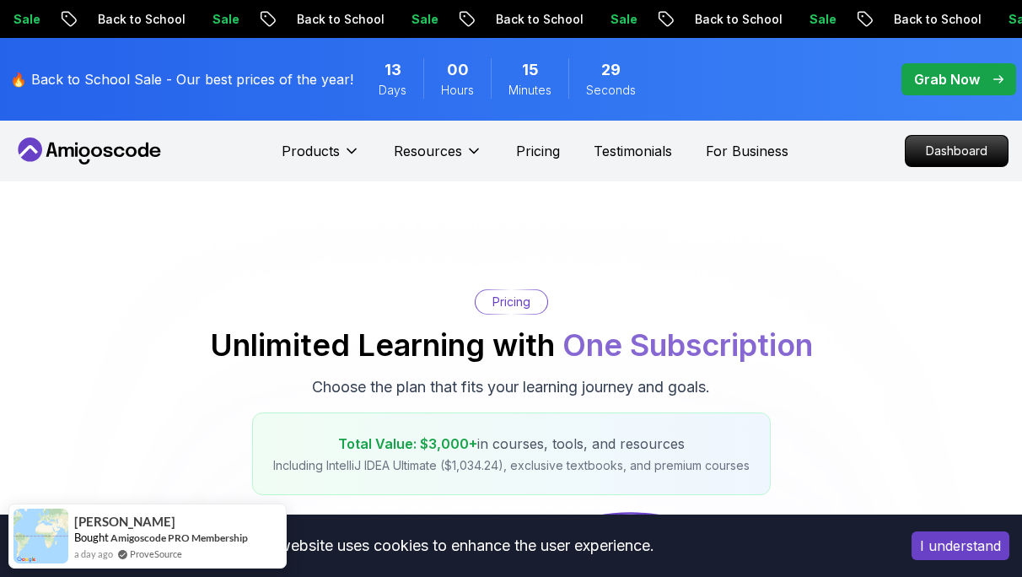
click at [943, 85] on p "Grab Now" at bounding box center [947, 79] width 66 height 20
click at [934, 81] on p "Grab Now" at bounding box center [947, 79] width 66 height 20
click at [713, 99] on div "🔥 Back to School Sale - Our best prices of the year! 13 Days 00 Hours 15 Minute…" at bounding box center [511, 79] width 1022 height 83
click at [664, 78] on div "🔥 Back to School Sale - Our best prices of the year! 13 Days 00 Hours 15 Minute…" at bounding box center [511, 79] width 1022 height 83
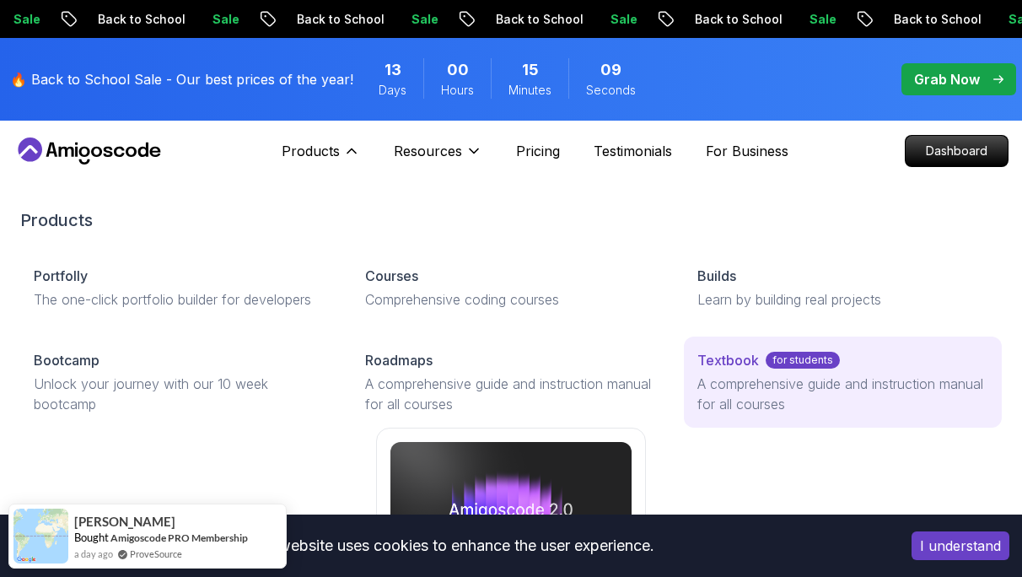
click at [741, 376] on p "A comprehensive guide and instruction manual for all courses" at bounding box center [842, 394] width 291 height 40
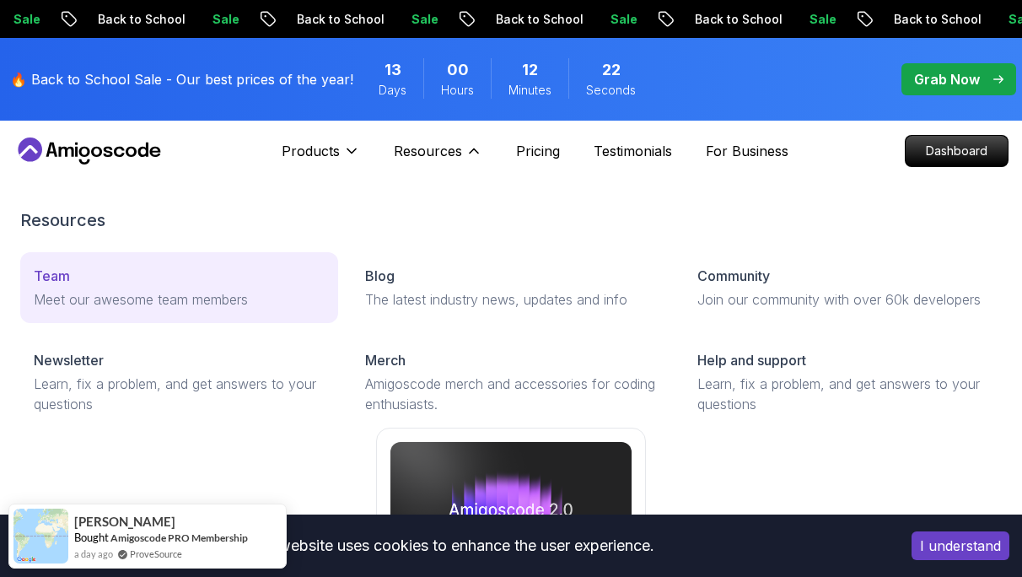
click at [101, 285] on div "Team" at bounding box center [179, 276] width 291 height 20
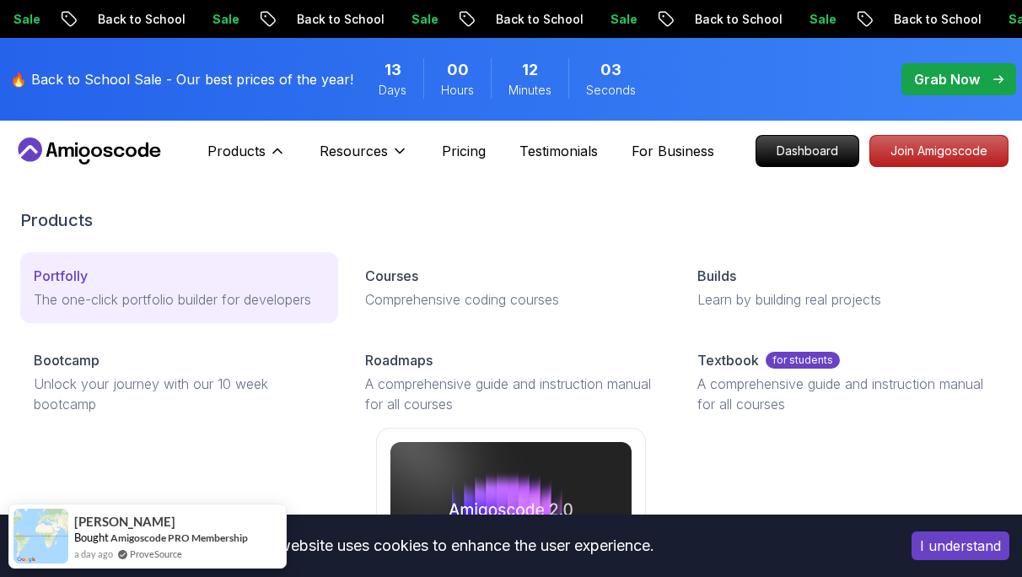
click at [169, 307] on p "The one-click portfolio builder for developers" at bounding box center [179, 299] width 291 height 20
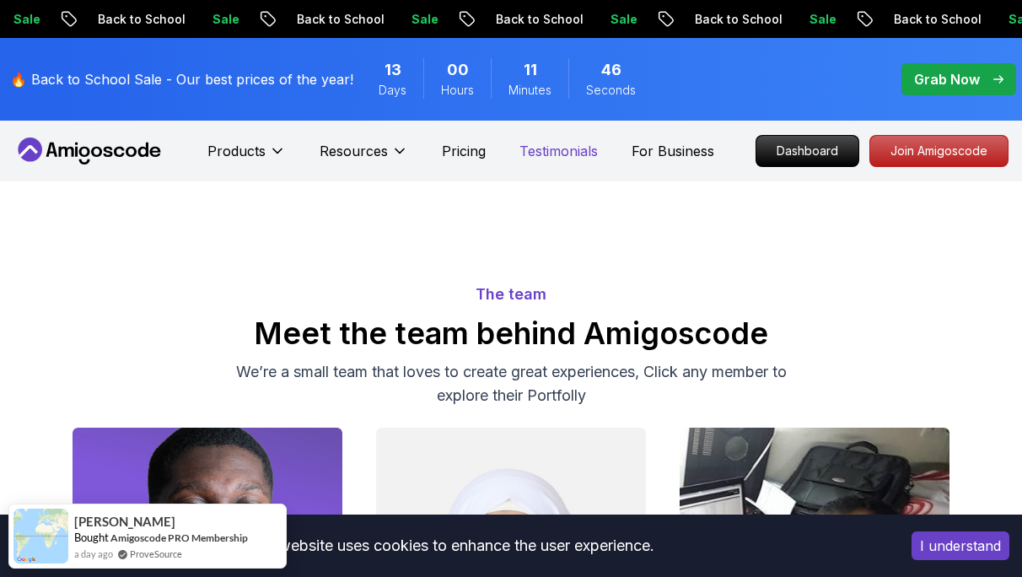
click at [598, 157] on p "Testimonials" at bounding box center [558, 151] width 78 height 20
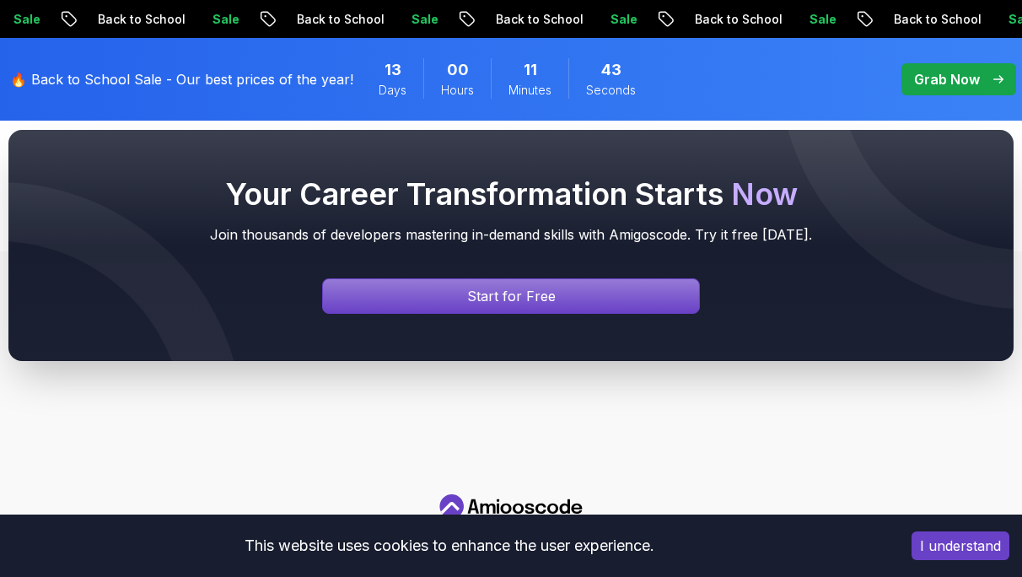
scroll to position [448, 0]
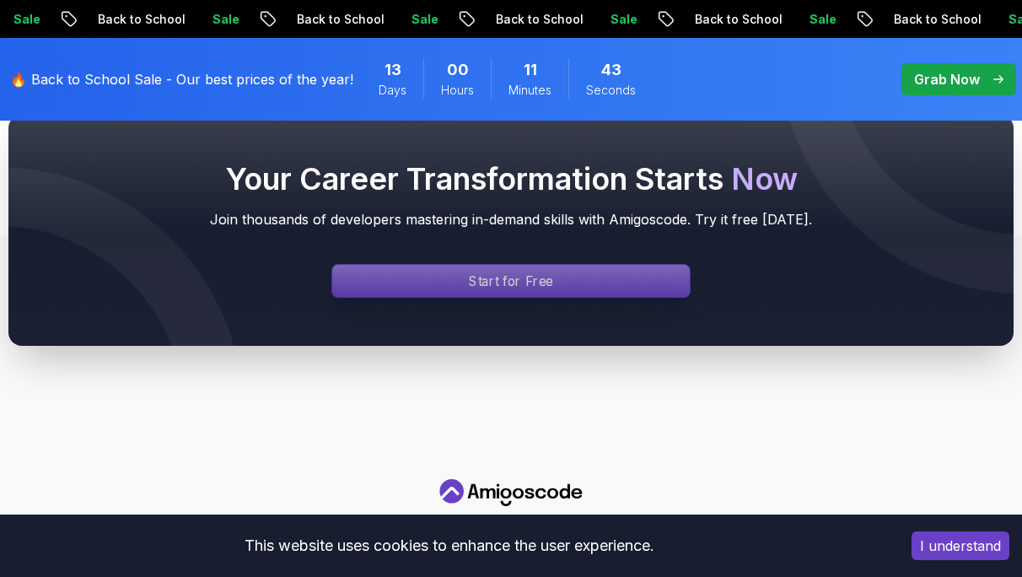
click at [388, 40] on p "Resources" at bounding box center [354, 30] width 68 height 20
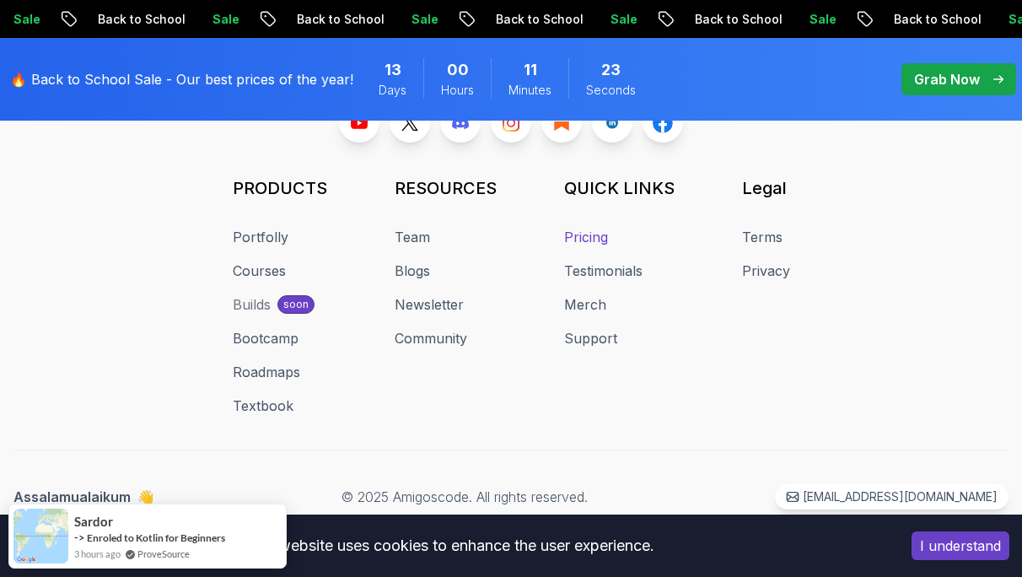
scroll to position [1251, 0]
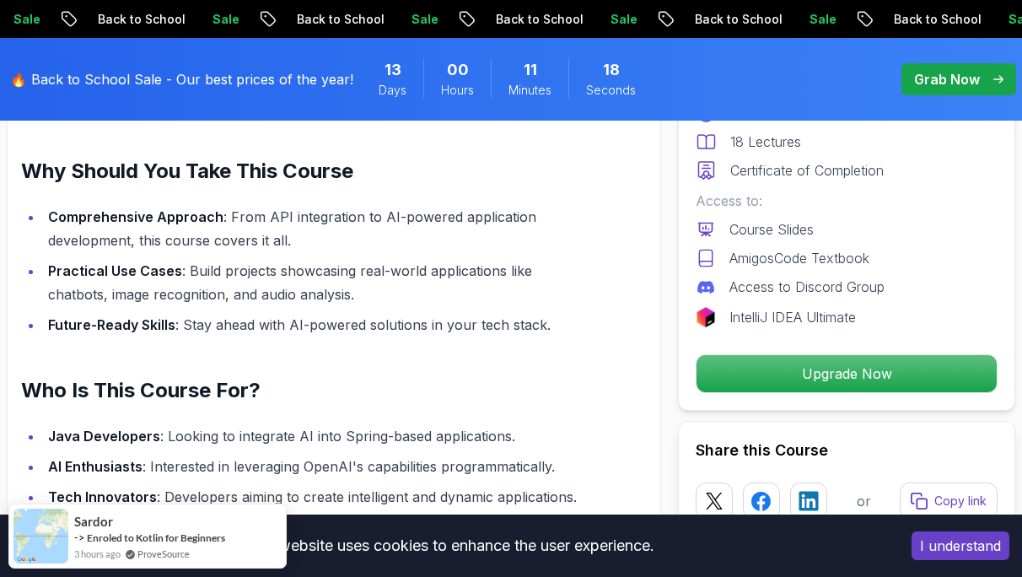
click at [942, 82] on p "Grab Now" at bounding box center [947, 79] width 66 height 20
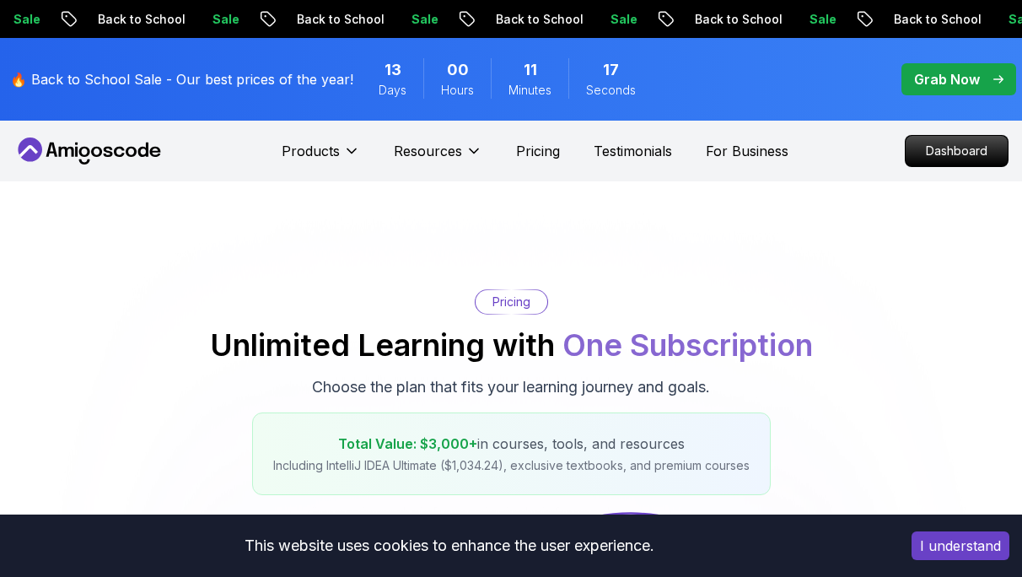
click at [942, 82] on p "Grab Now" at bounding box center [947, 79] width 66 height 20
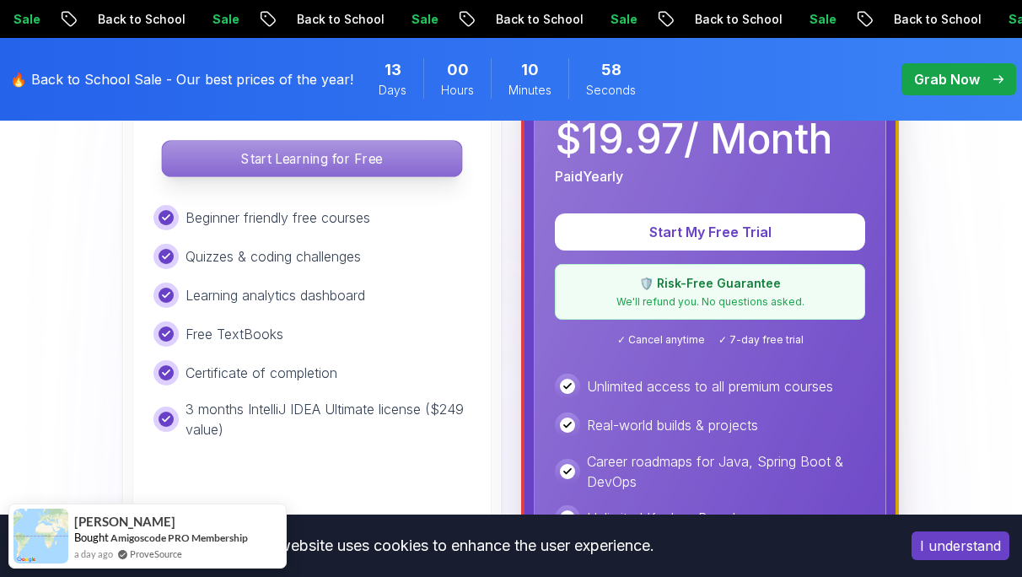
scroll to position [467, 0]
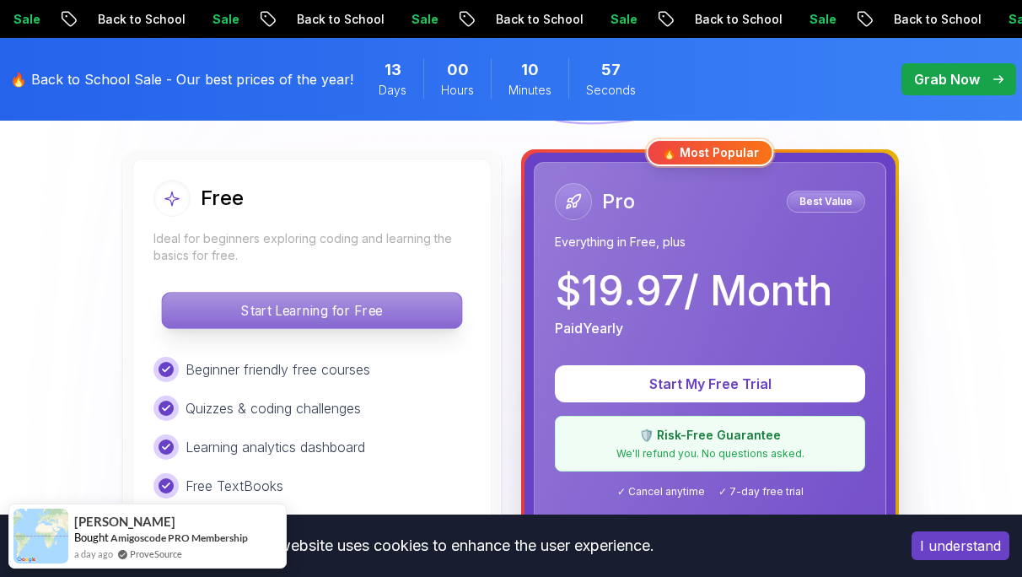
click at [336, 315] on p "Start Learning for Free" at bounding box center [311, 310] width 299 height 35
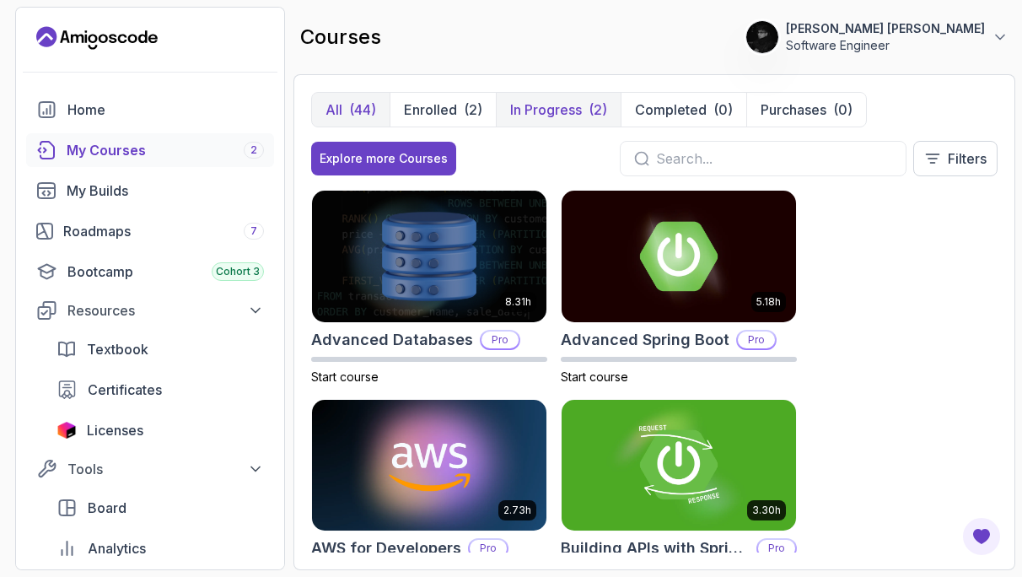
click at [557, 117] on p "In Progress" at bounding box center [546, 109] width 72 height 20
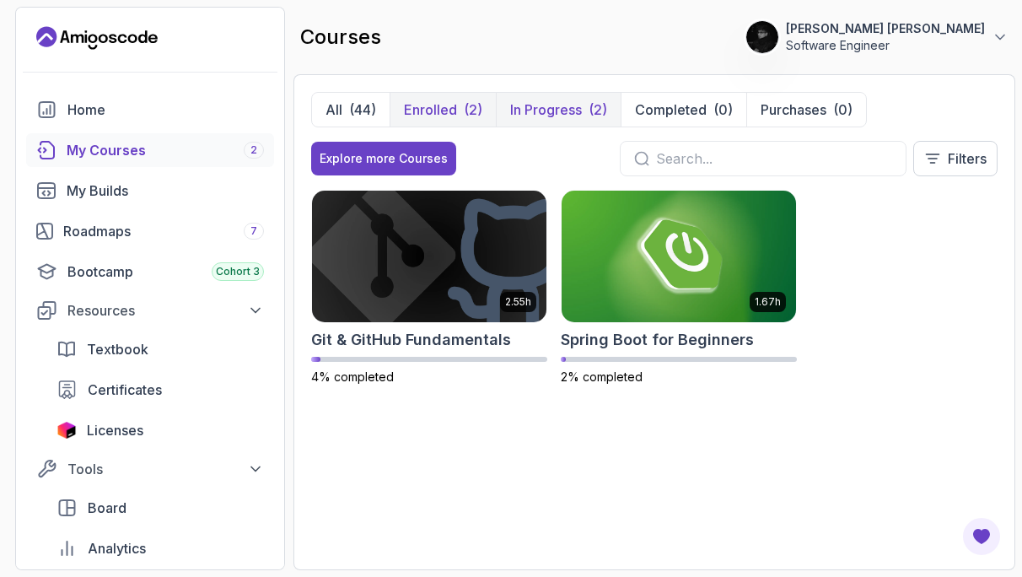
click at [452, 116] on p "Enrolled" at bounding box center [430, 109] width 53 height 20
click at [437, 109] on p "Enrolled" at bounding box center [430, 109] width 53 height 20
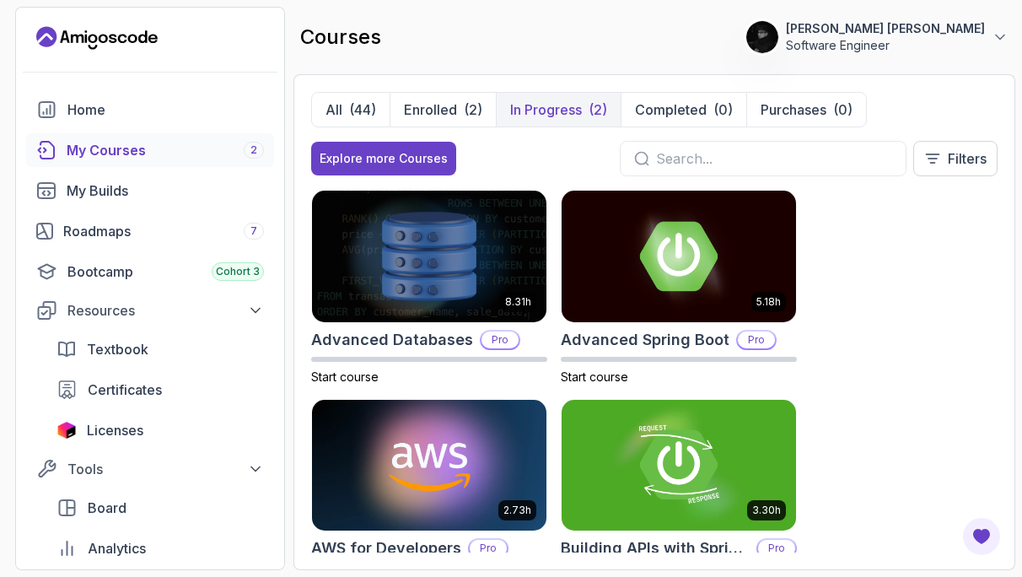
click at [532, 105] on p "In Progress" at bounding box center [546, 109] width 72 height 20
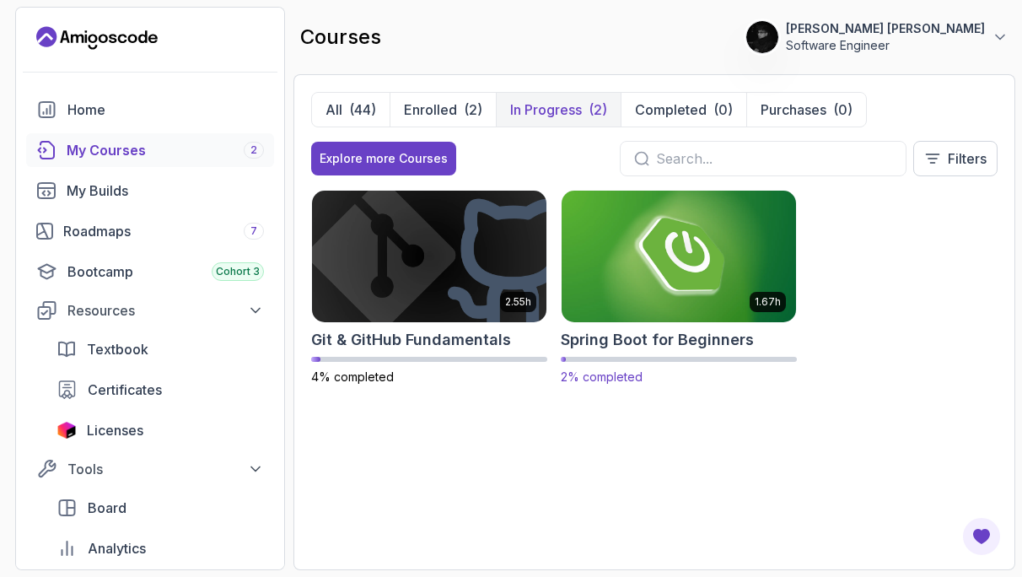
click at [648, 251] on img at bounding box center [679, 255] width 246 height 137
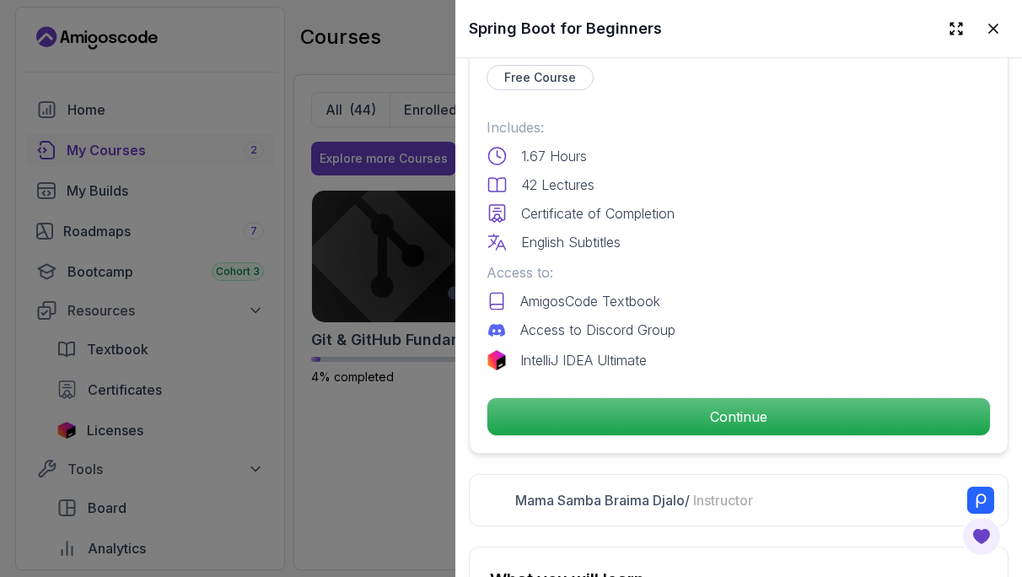
scroll to position [410, 0]
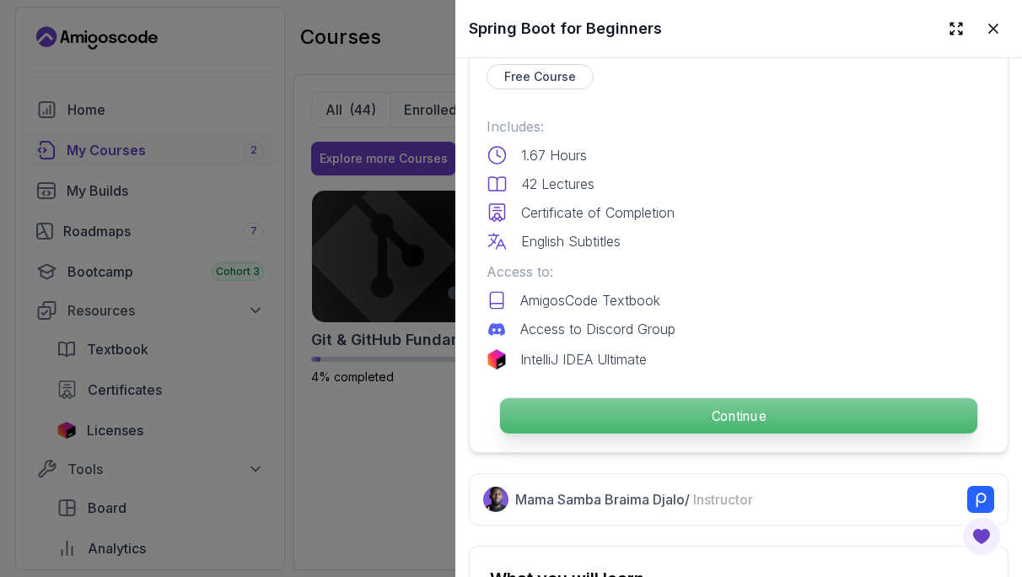
click at [576, 425] on p "Continue" at bounding box center [738, 415] width 477 height 35
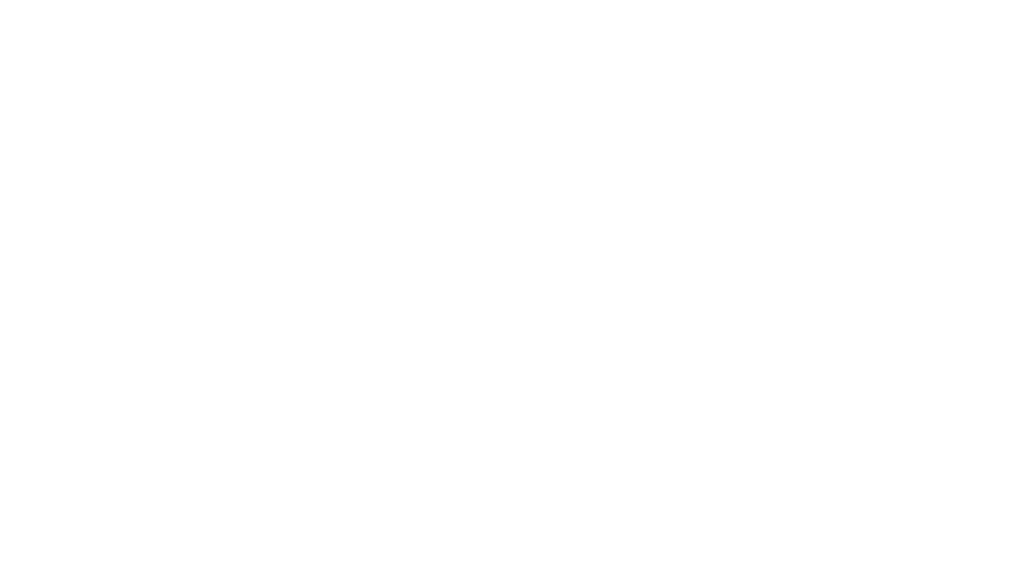
scroll to position [1, 0]
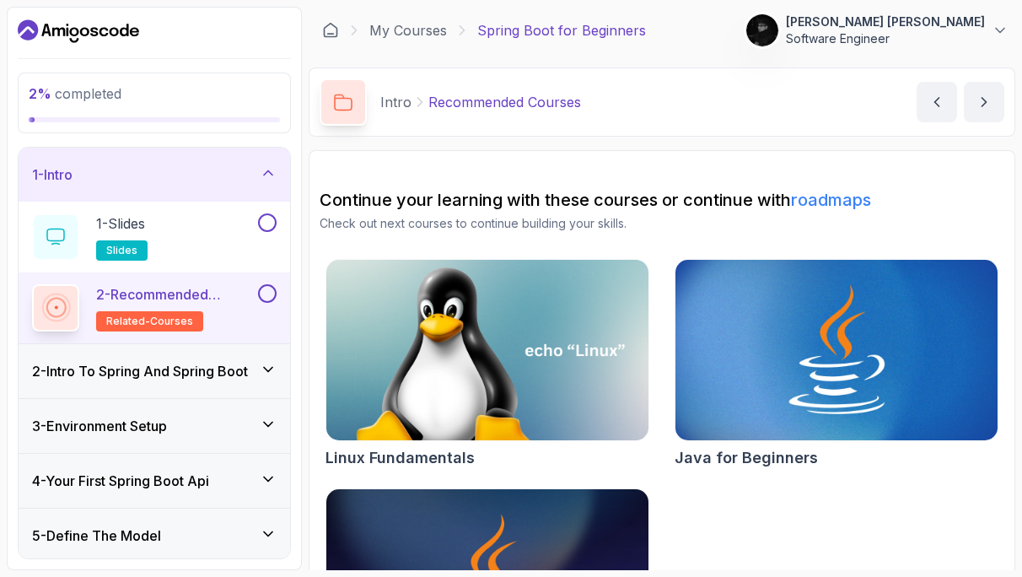
click at [69, 319] on icon at bounding box center [56, 307] width 26 height 26
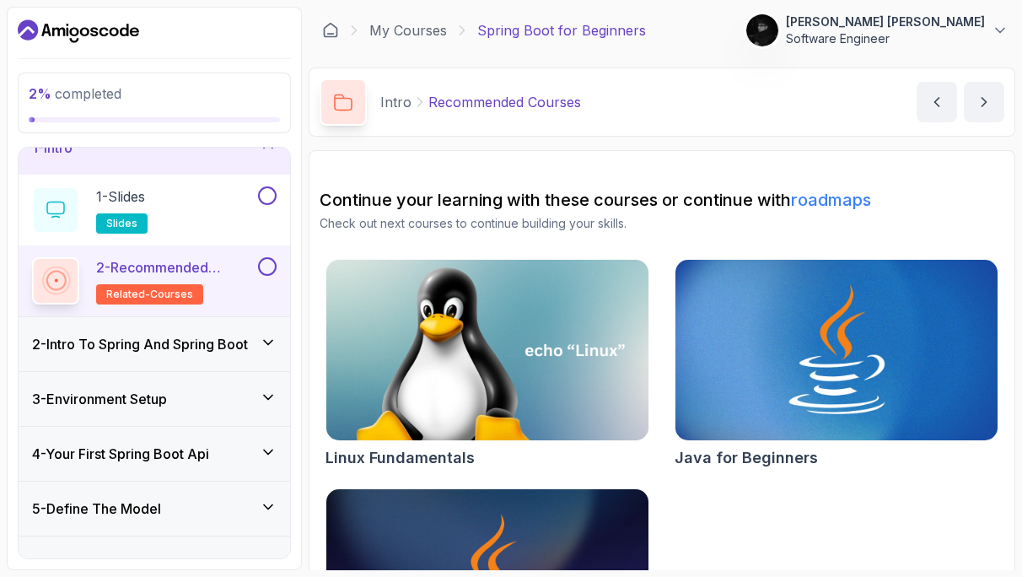
scroll to position [38, 0]
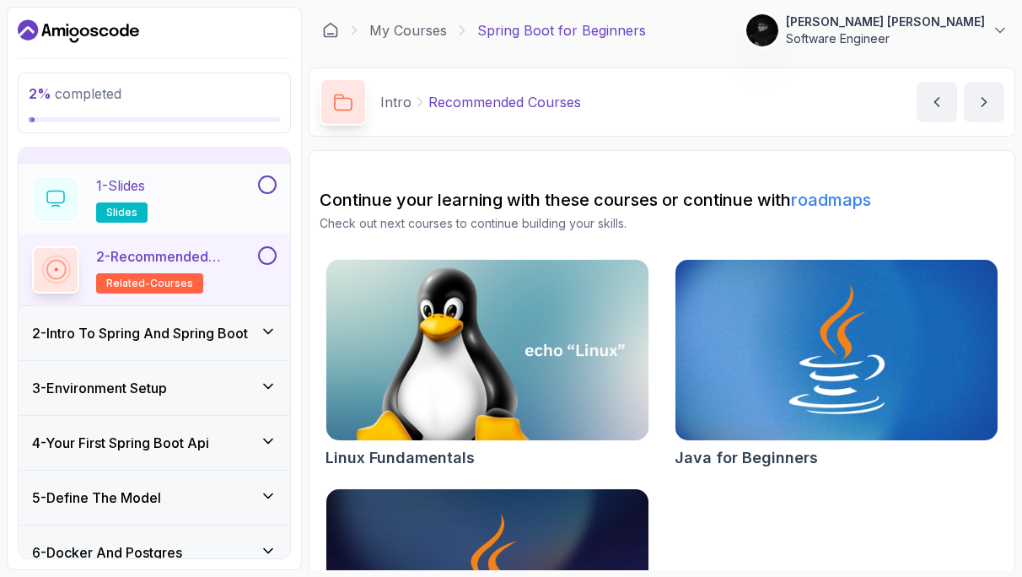
click at [210, 188] on div "1 - Slides slides" at bounding box center [143, 198] width 223 height 47
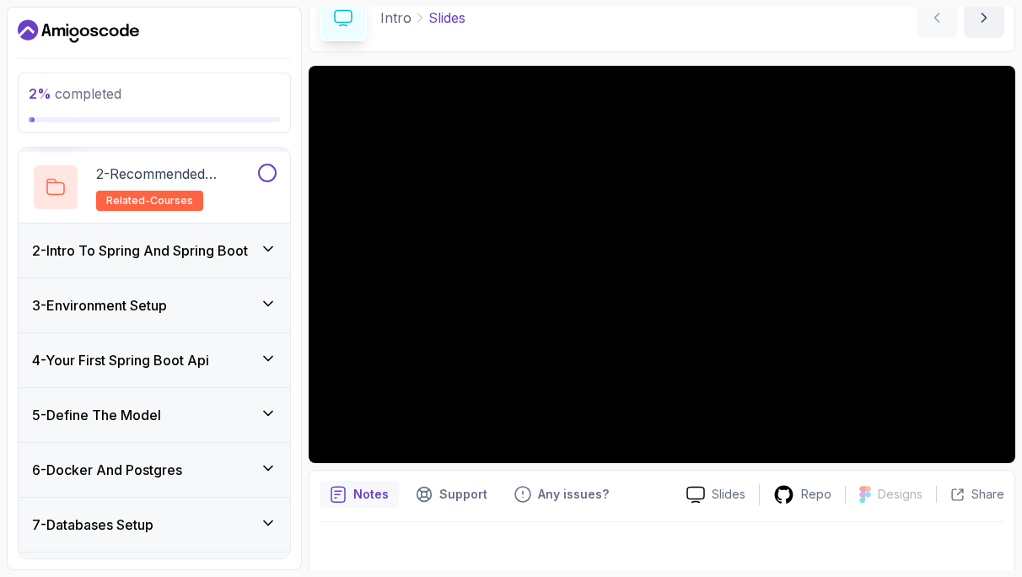
scroll to position [122, 0]
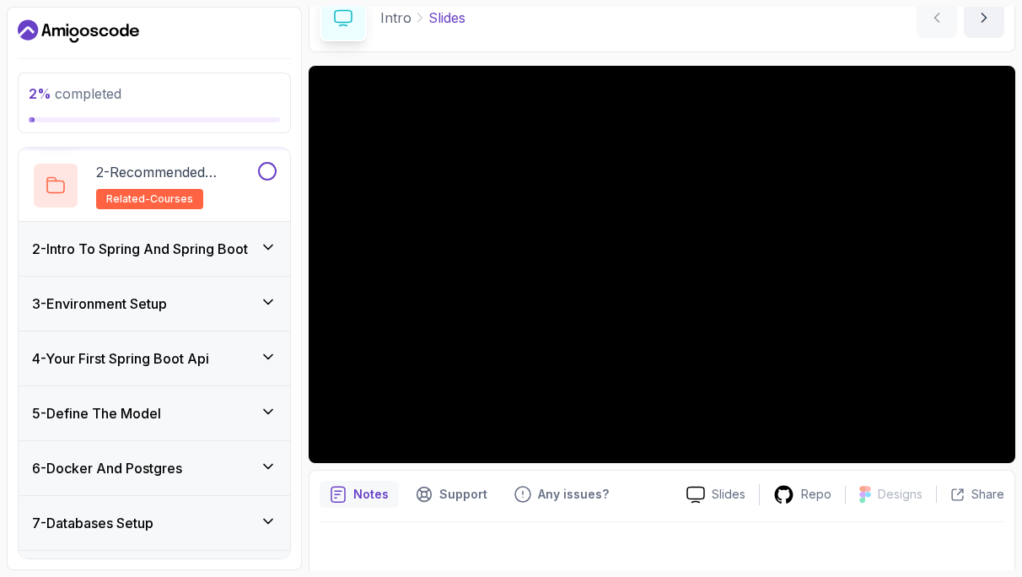
click at [180, 257] on h3 "2 - Intro To Spring And Spring Boot" at bounding box center [140, 249] width 216 height 20
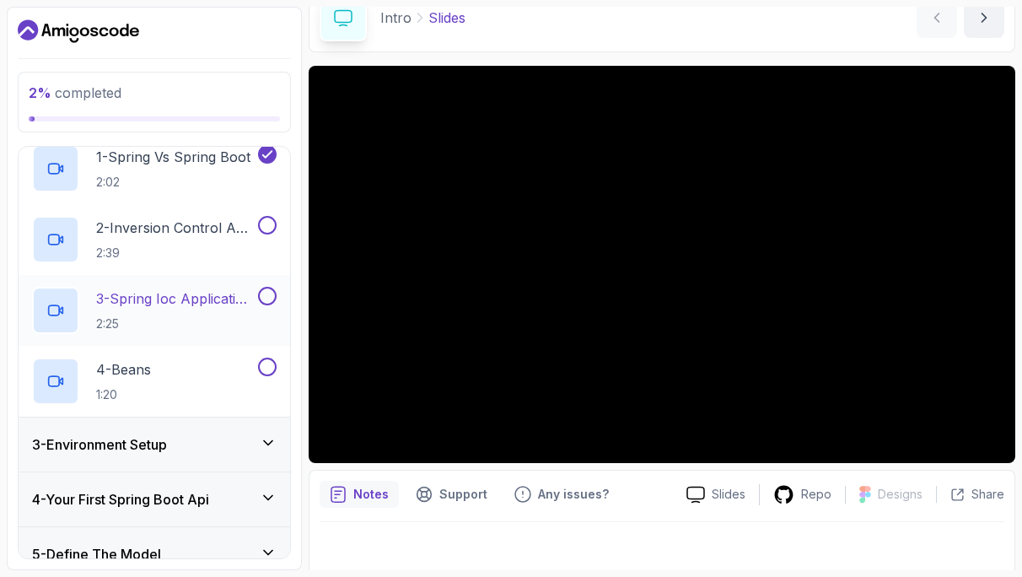
scroll to position [91, 0]
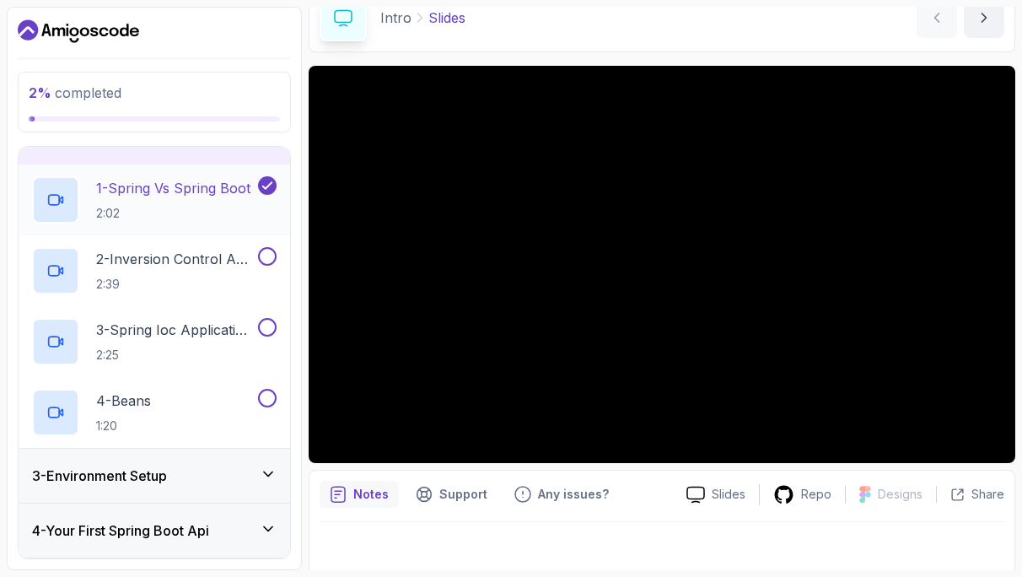
click at [188, 208] on p "2:02" at bounding box center [173, 213] width 154 height 17
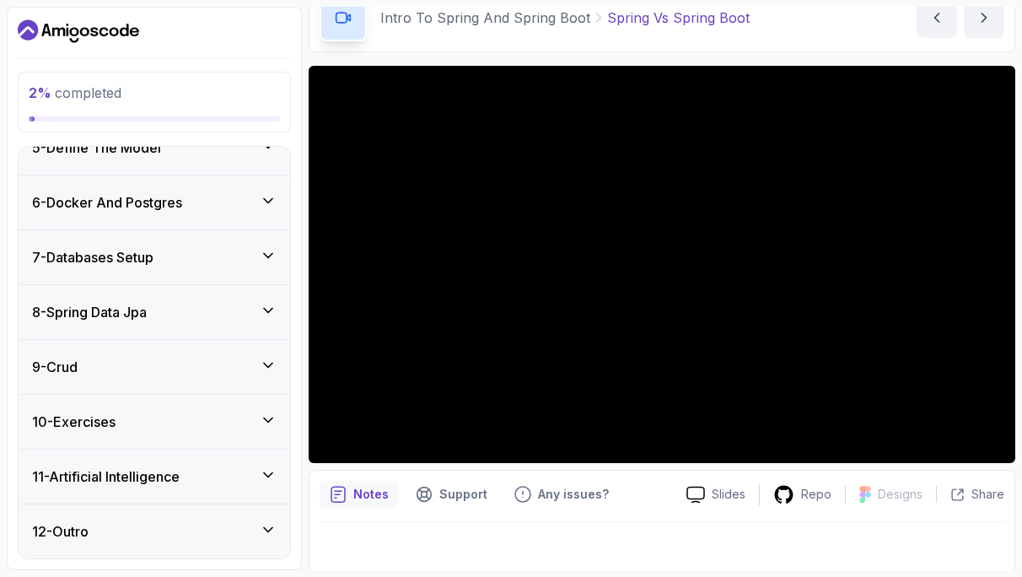
scroll to position [529, 0]
click at [302, 477] on div "2 % completed 1 - Intro 2 - Intro To Spring And Spring Boot 1 - Spring Vs Sprin…" at bounding box center [511, 288] width 1008 height 563
click at [194, 414] on div "10 - Exercises" at bounding box center [154, 421] width 245 height 20
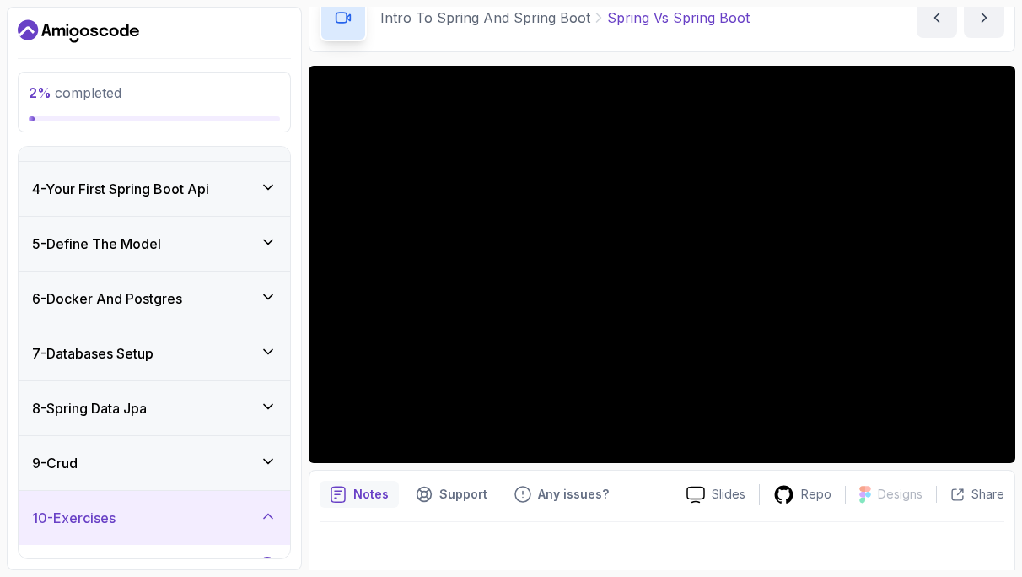
scroll to position [131, 0]
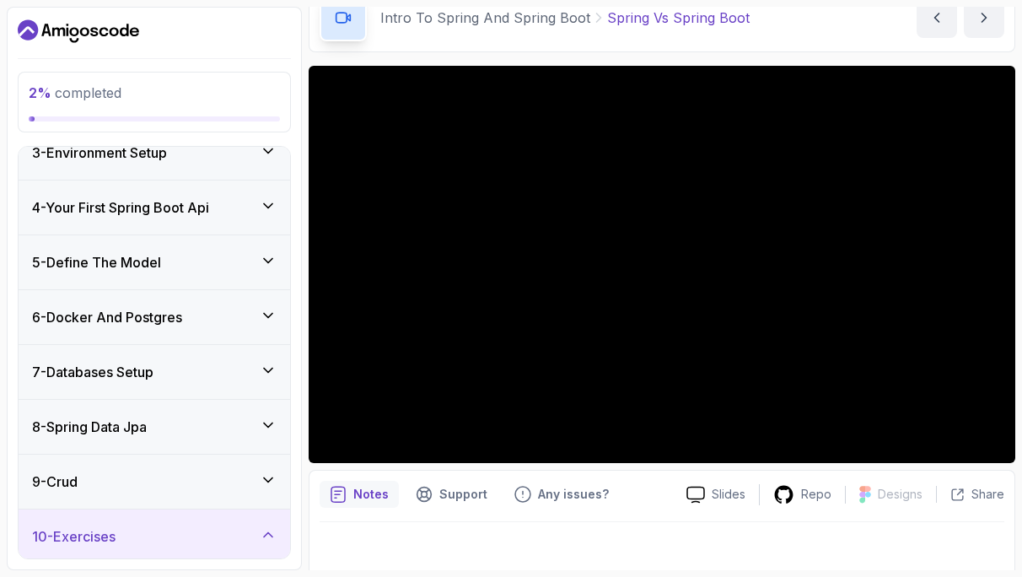
click at [256, 530] on div "10 - Exercises" at bounding box center [154, 536] width 245 height 20
